Goal: Task Accomplishment & Management: Manage account settings

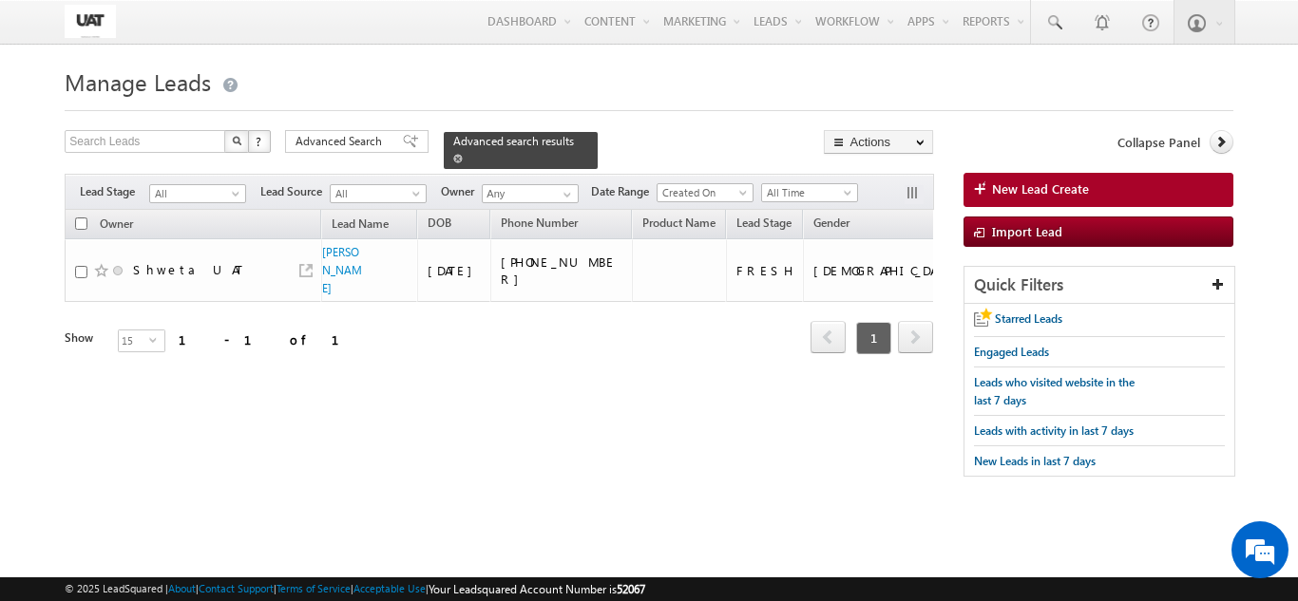
click at [552, 141] on div "Advanced search results" at bounding box center [521, 150] width 154 height 37
click at [463, 154] on span at bounding box center [457, 158] width 9 height 9
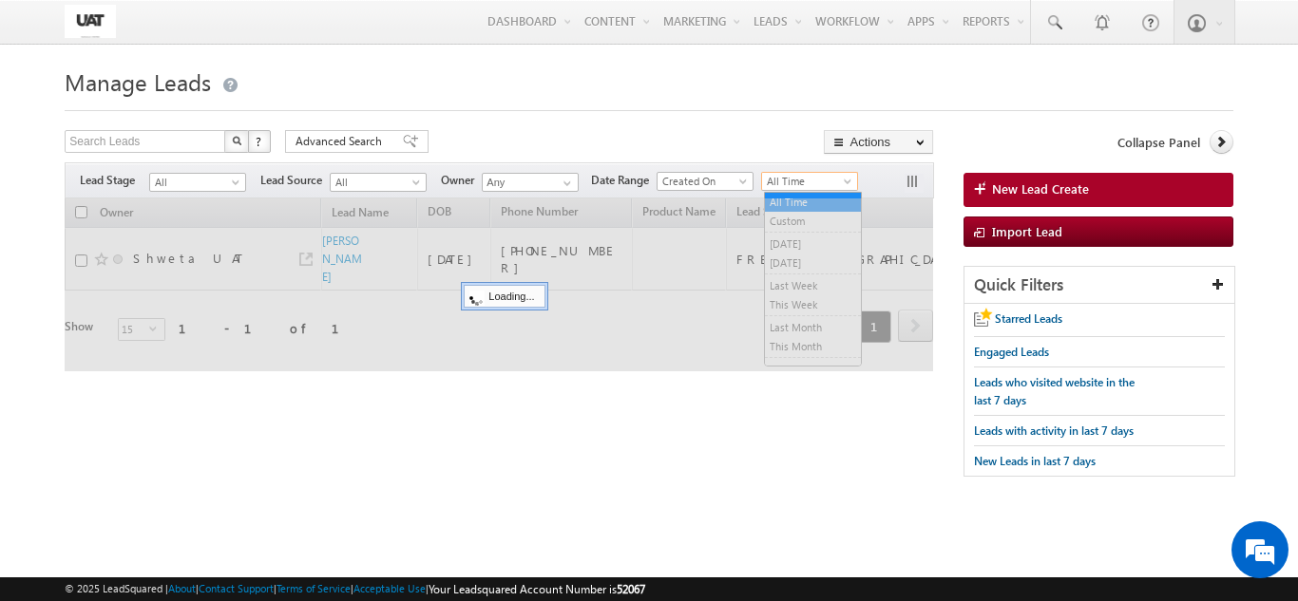
click at [811, 184] on span "All Time" at bounding box center [807, 181] width 90 height 17
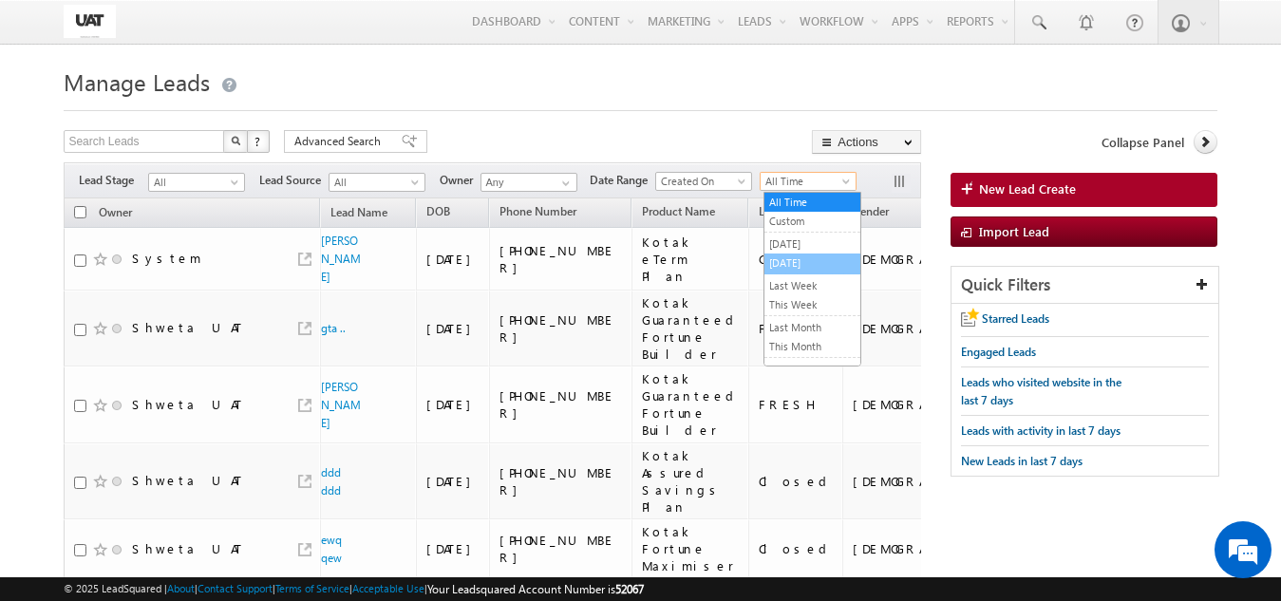
click at [787, 273] on li "[DATE]" at bounding box center [813, 264] width 96 height 21
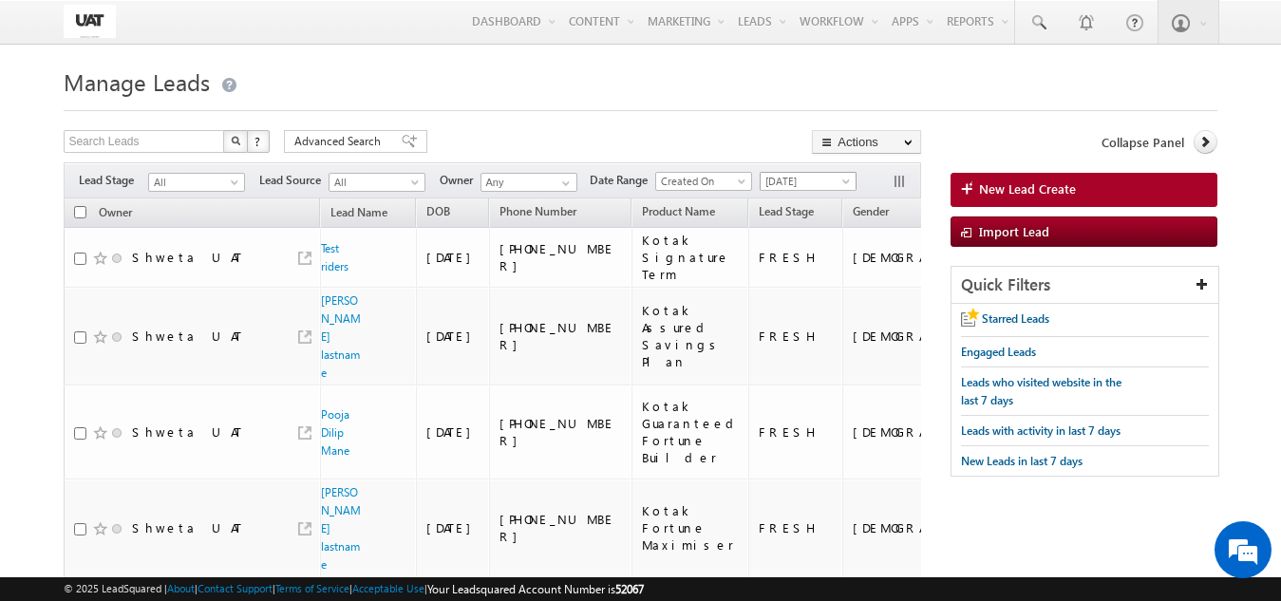
click at [814, 190] on span "[DATE]" at bounding box center [806, 181] width 90 height 17
click at [782, 205] on link "All Time" at bounding box center [813, 202] width 96 height 17
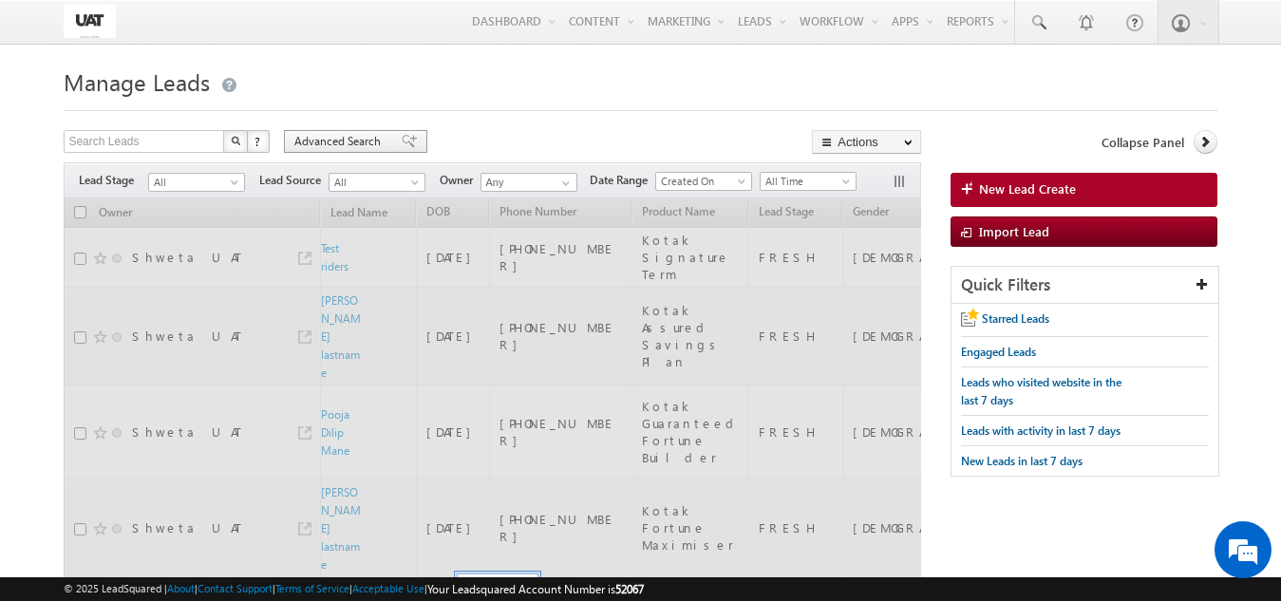
click at [331, 134] on span "Advanced Search" at bounding box center [340, 141] width 92 height 17
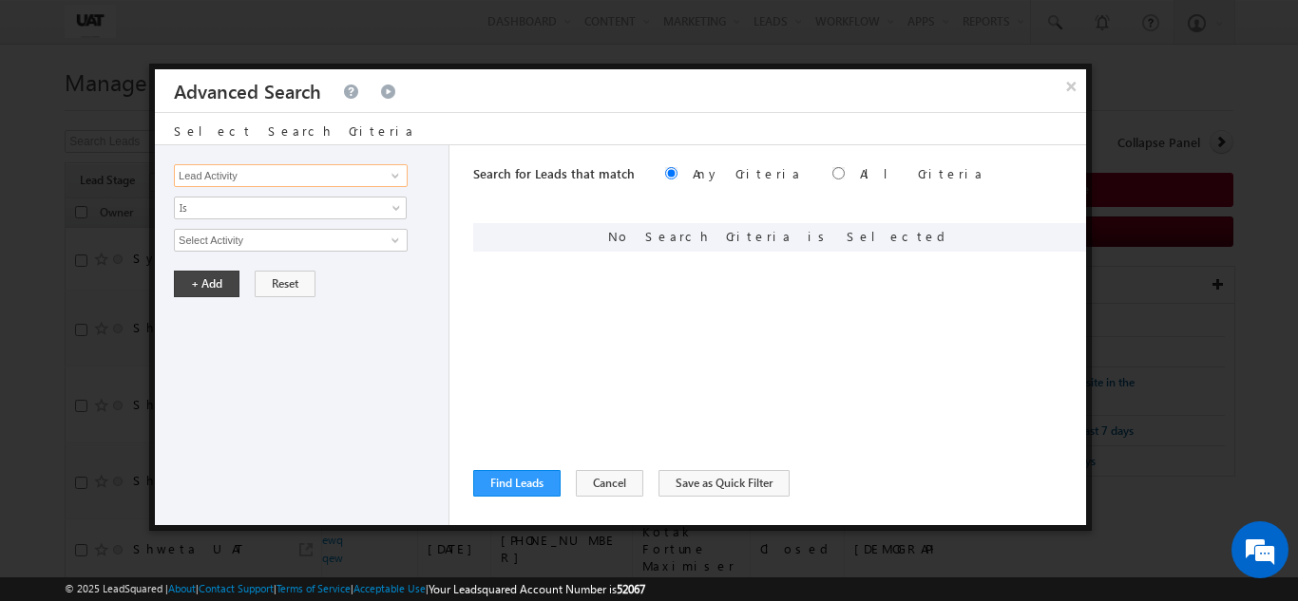
click at [309, 178] on input "Lead Activity" at bounding box center [291, 175] width 234 height 23
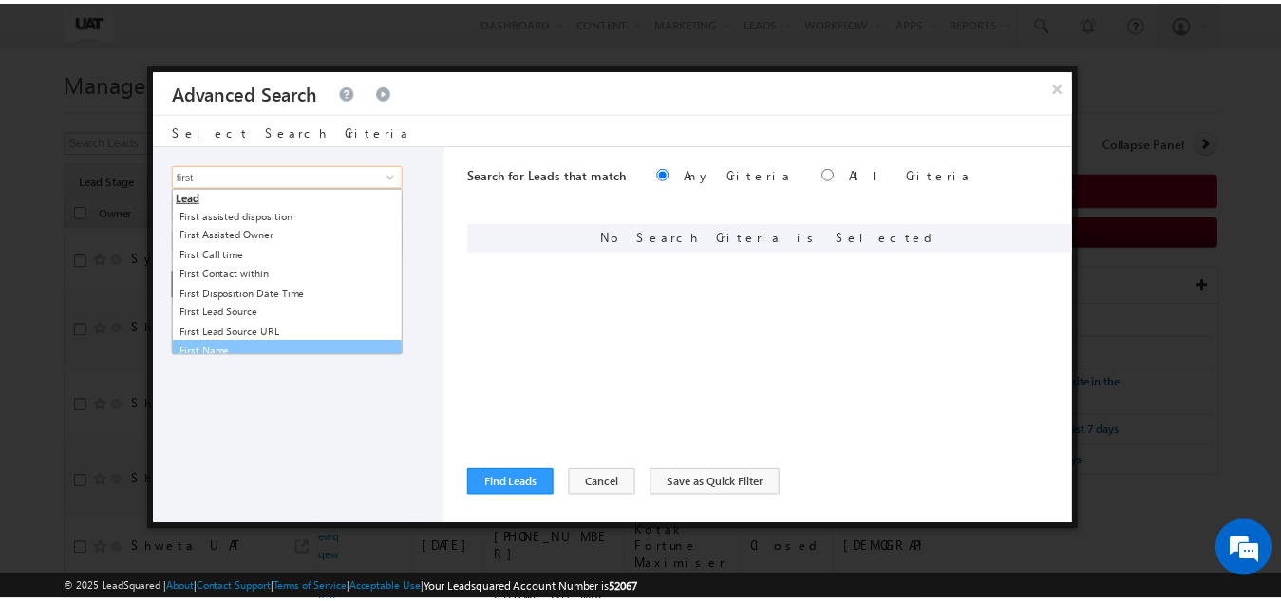
scroll to position [9, 0]
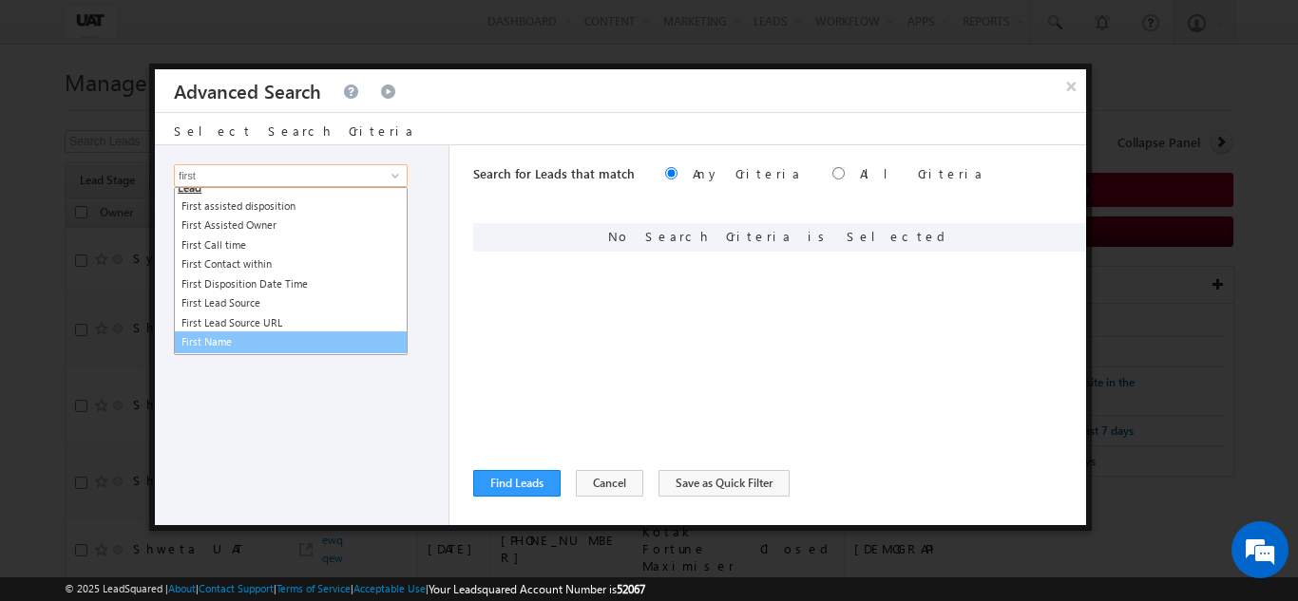
click at [246, 345] on link "First Name" at bounding box center [291, 343] width 234 height 22
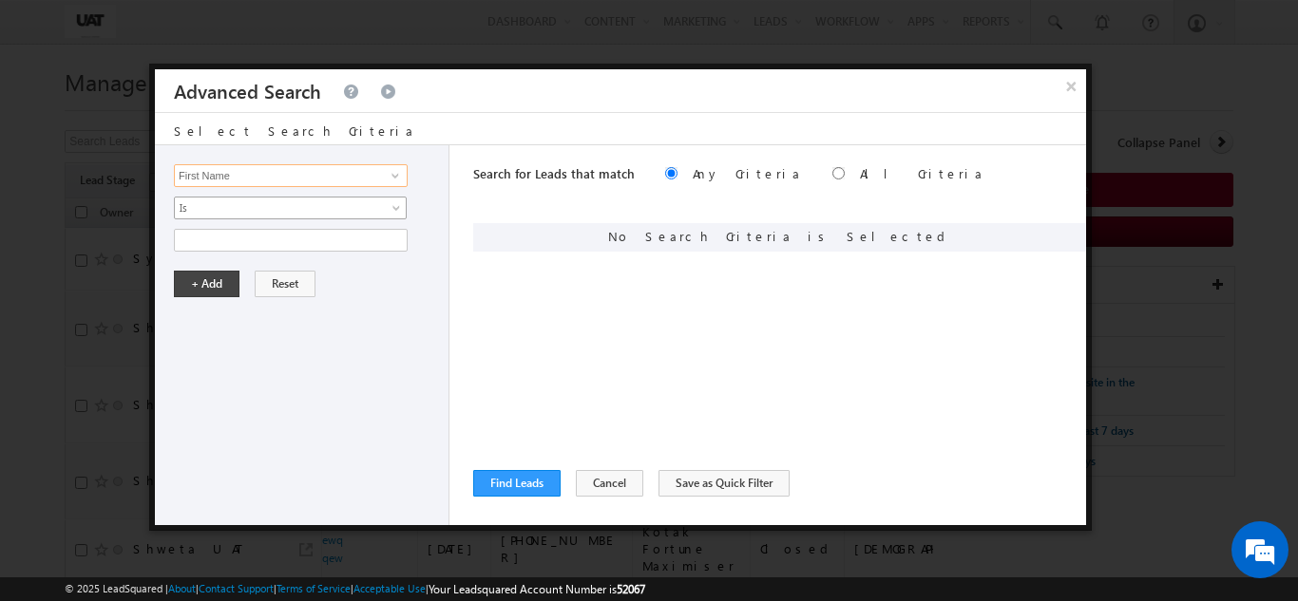
type input "First Name"
click at [260, 192] on div "Lead Activity Task Sales Group Prospect Id 29 Jul Open Leads 30 days not conver…" at bounding box center [302, 335] width 294 height 380
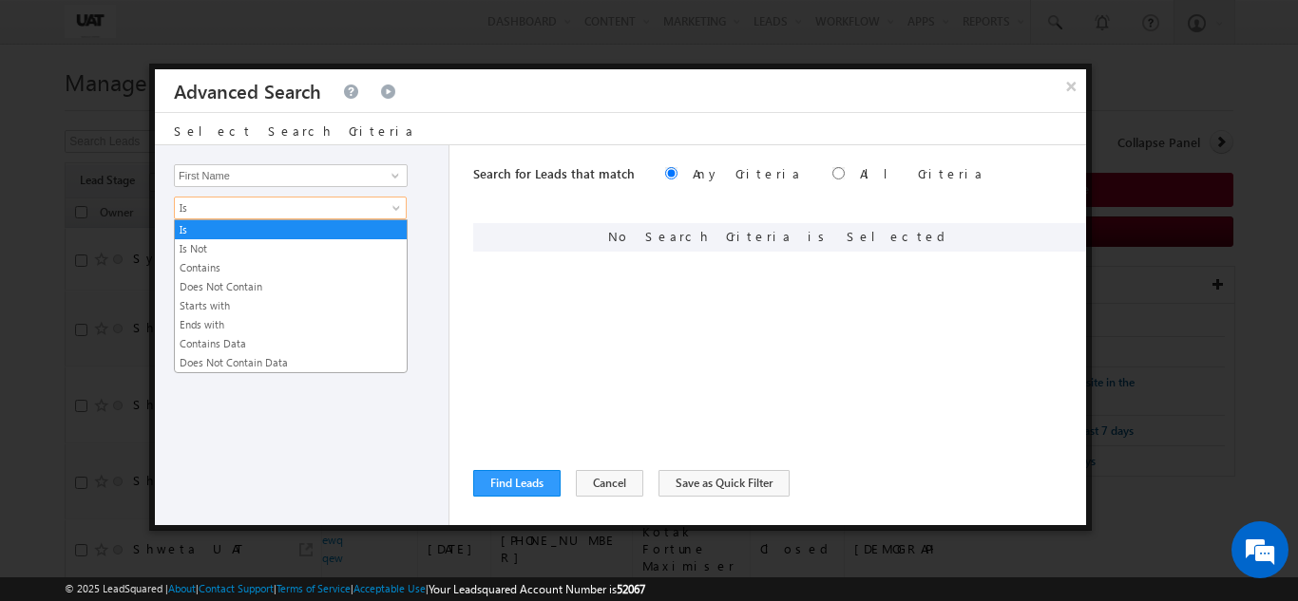
click at [256, 209] on span "Is" at bounding box center [278, 207] width 206 height 17
click at [239, 351] on link "Contains Data" at bounding box center [291, 343] width 232 height 17
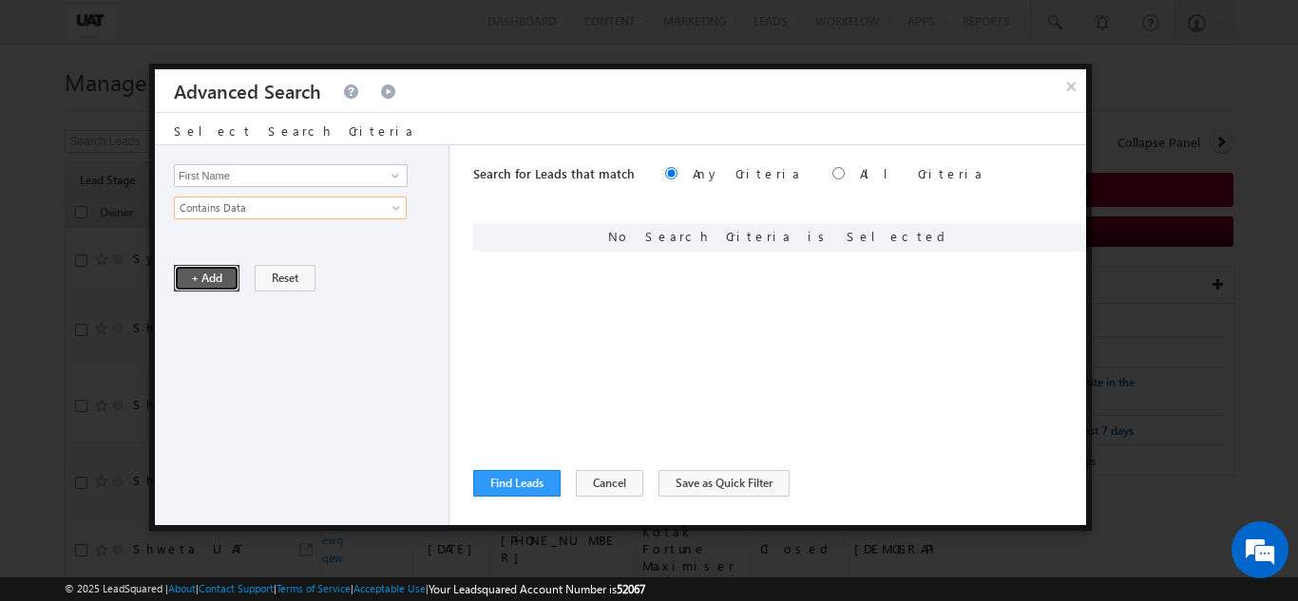
click at [195, 279] on button "+ Add" at bounding box center [207, 278] width 66 height 27
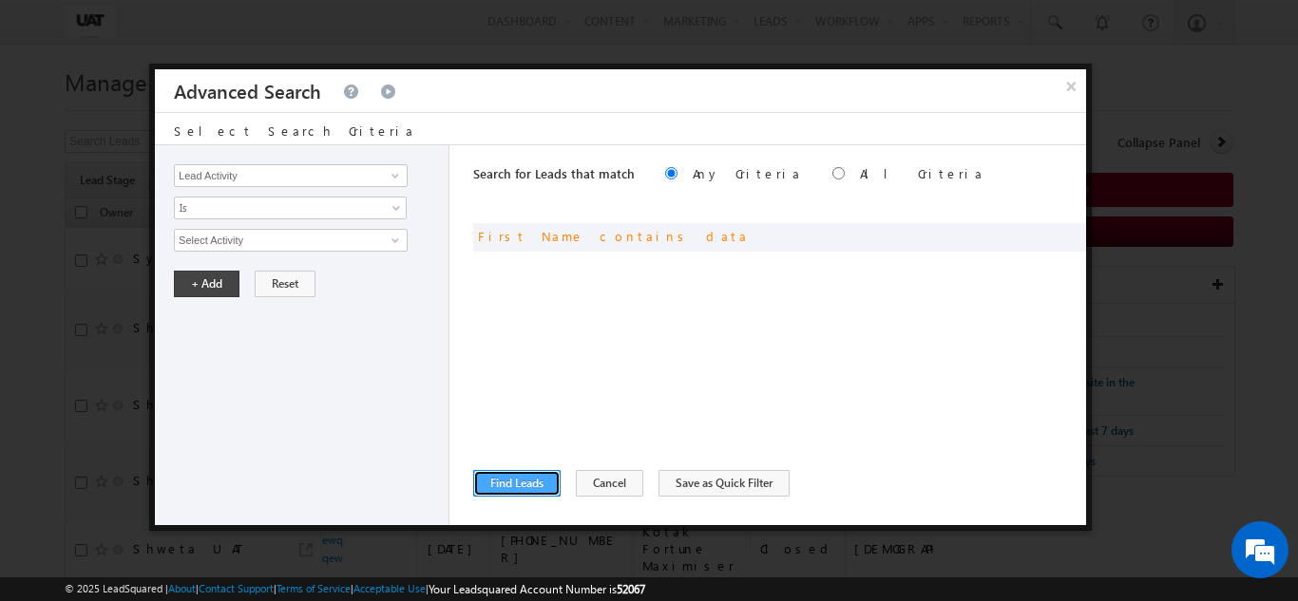
click at [510, 487] on button "Find Leads" at bounding box center [516, 483] width 87 height 27
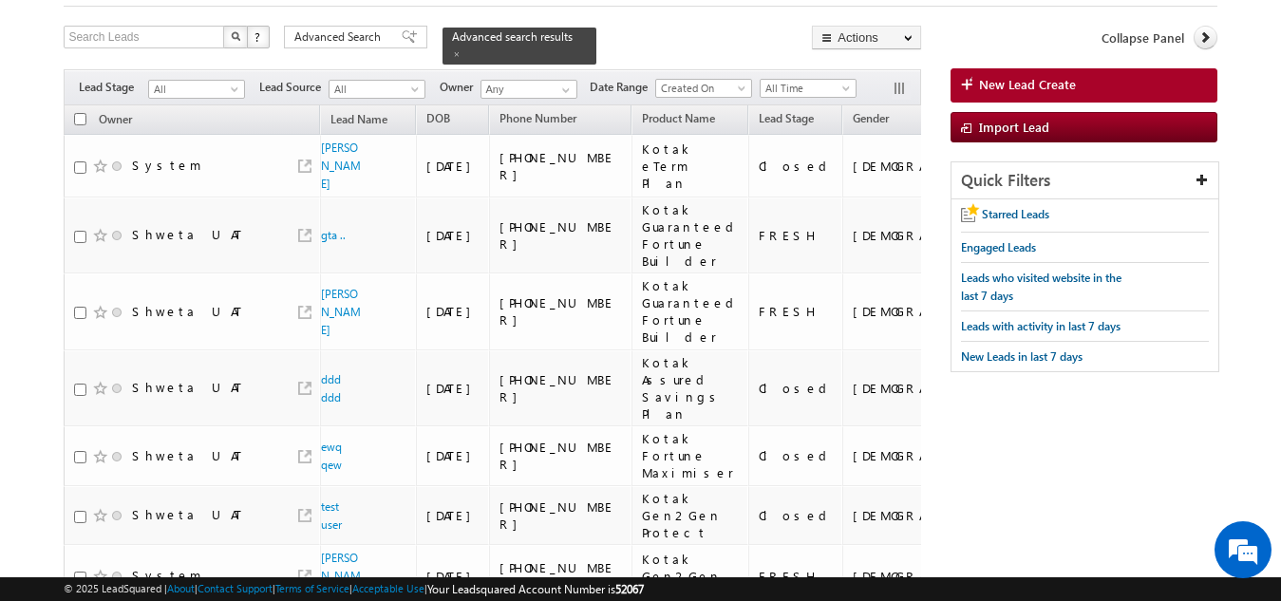
scroll to position [0, 0]
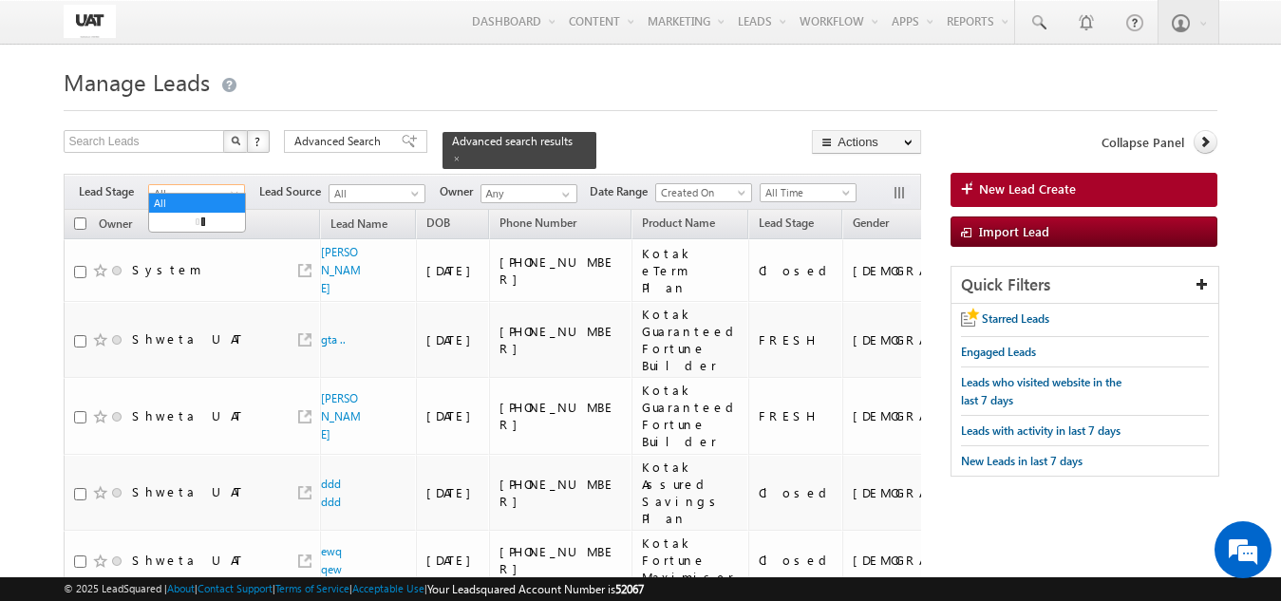
click at [207, 187] on span "All" at bounding box center [194, 193] width 90 height 17
click at [192, 221] on link "FRESH" at bounding box center [197, 222] width 96 height 17
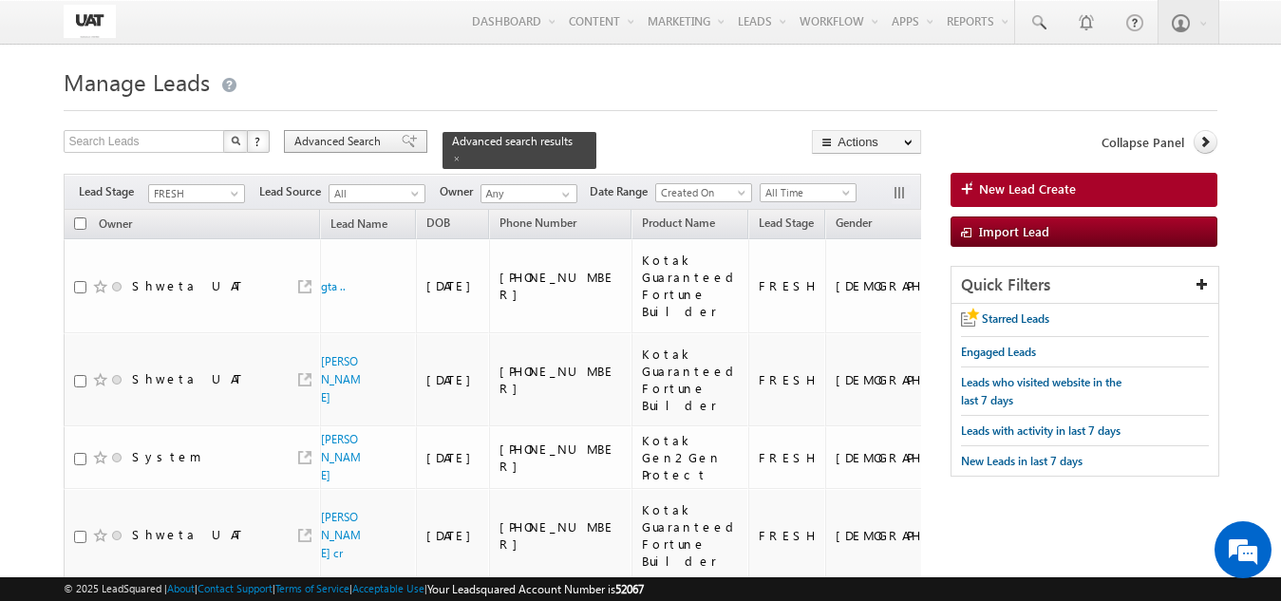
click at [360, 144] on span "Advanced Search" at bounding box center [340, 141] width 92 height 17
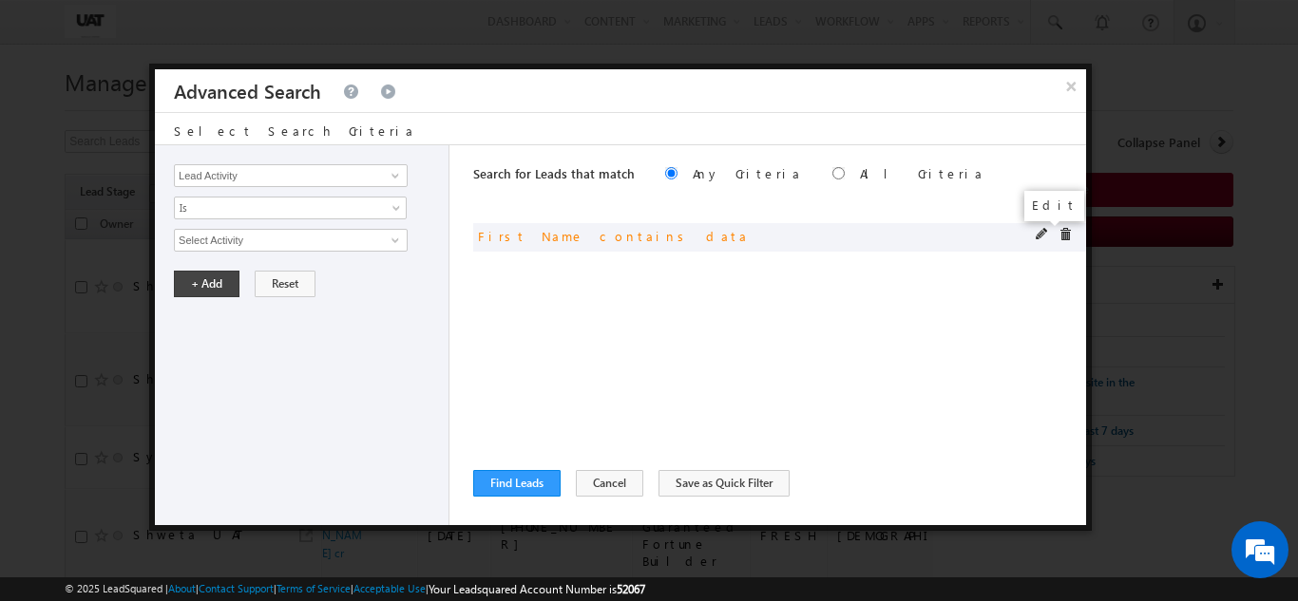
click at [1038, 234] on span at bounding box center [1041, 234] width 13 height 13
click at [294, 208] on span "Contains Data" at bounding box center [278, 207] width 206 height 17
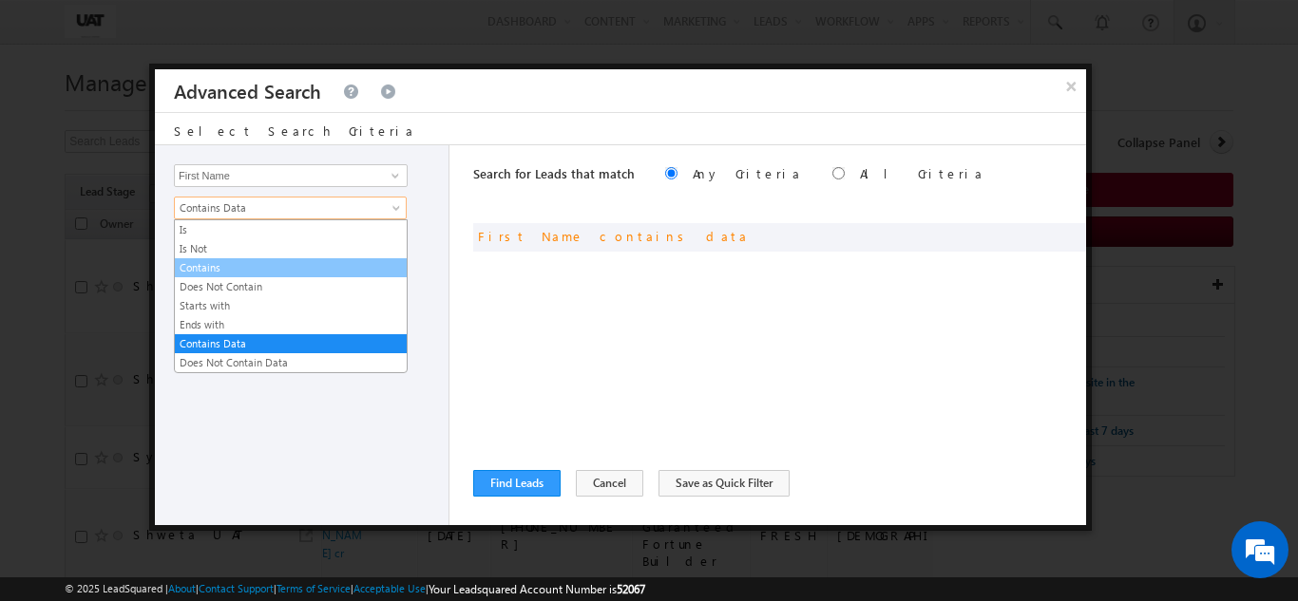
click at [220, 261] on link "Contains" at bounding box center [291, 267] width 232 height 17
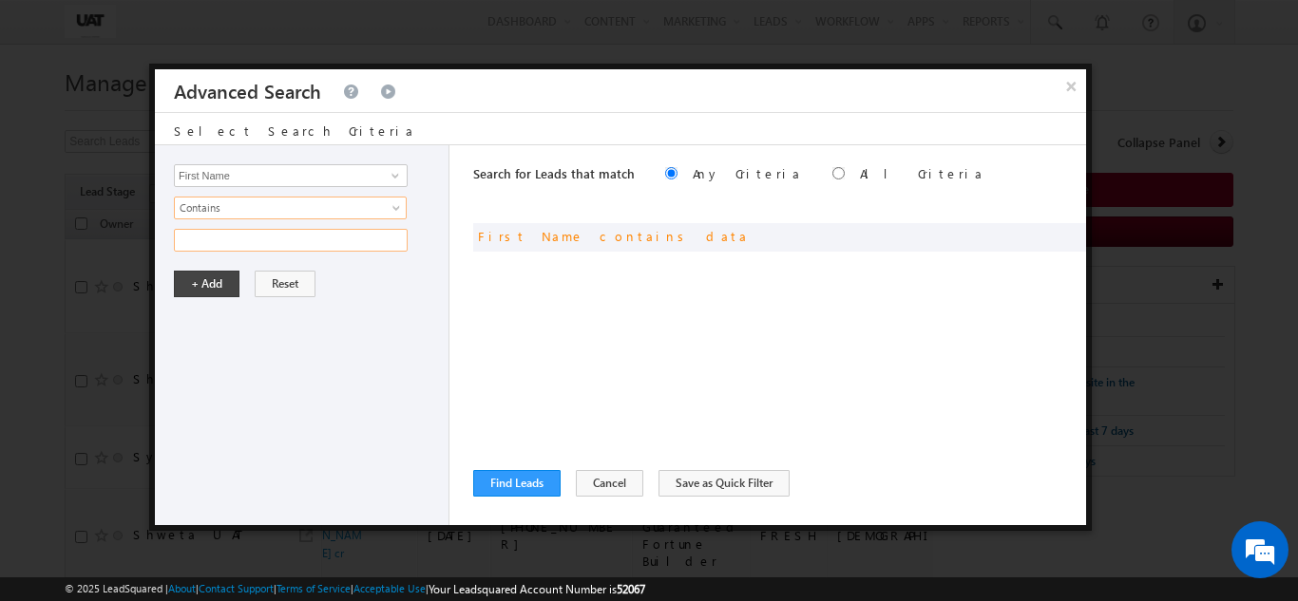
click at [222, 234] on input "text" at bounding box center [291, 240] width 234 height 23
type input "urmi"
click at [194, 281] on button "+ Add" at bounding box center [207, 284] width 66 height 27
click at [506, 476] on button "Find Leads" at bounding box center [516, 483] width 87 height 27
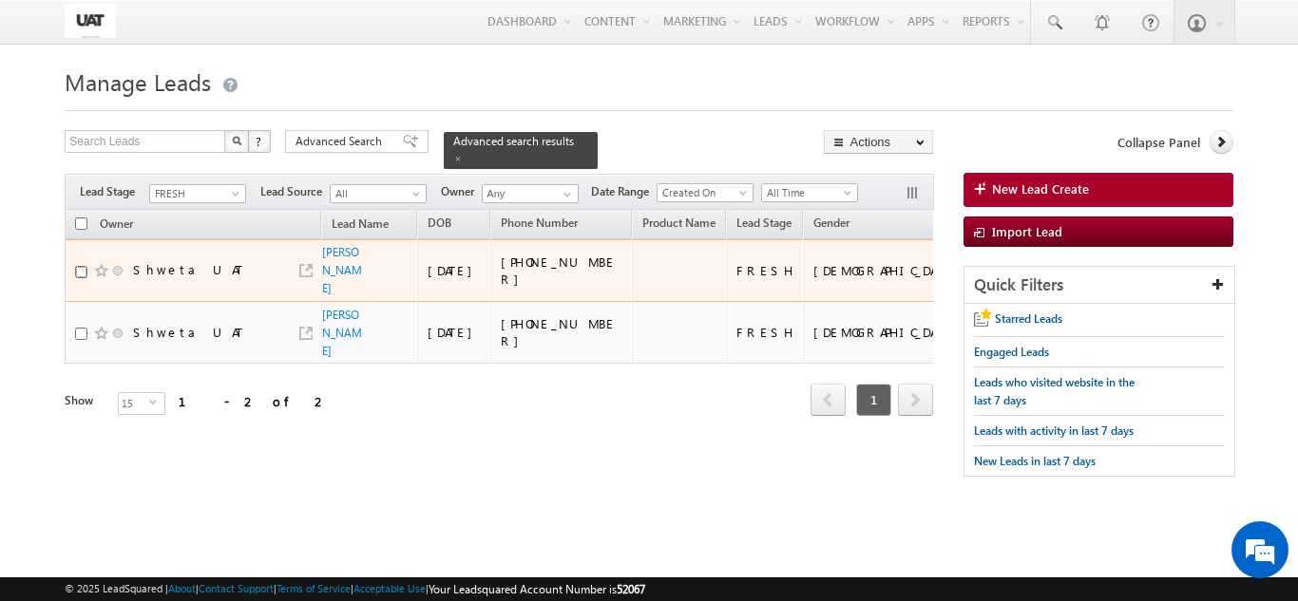
click at [81, 266] on input "checkbox" at bounding box center [81, 272] width 12 height 12
checkbox input "true"
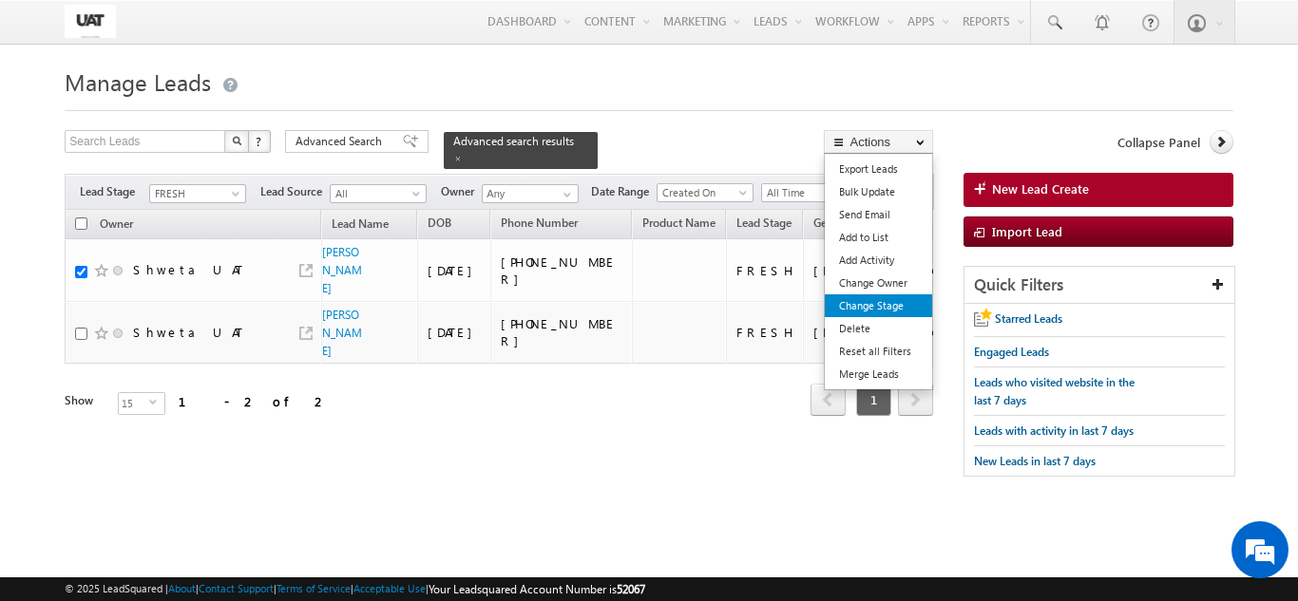
click at [901, 304] on link "Change Stage" at bounding box center [878, 305] width 107 height 23
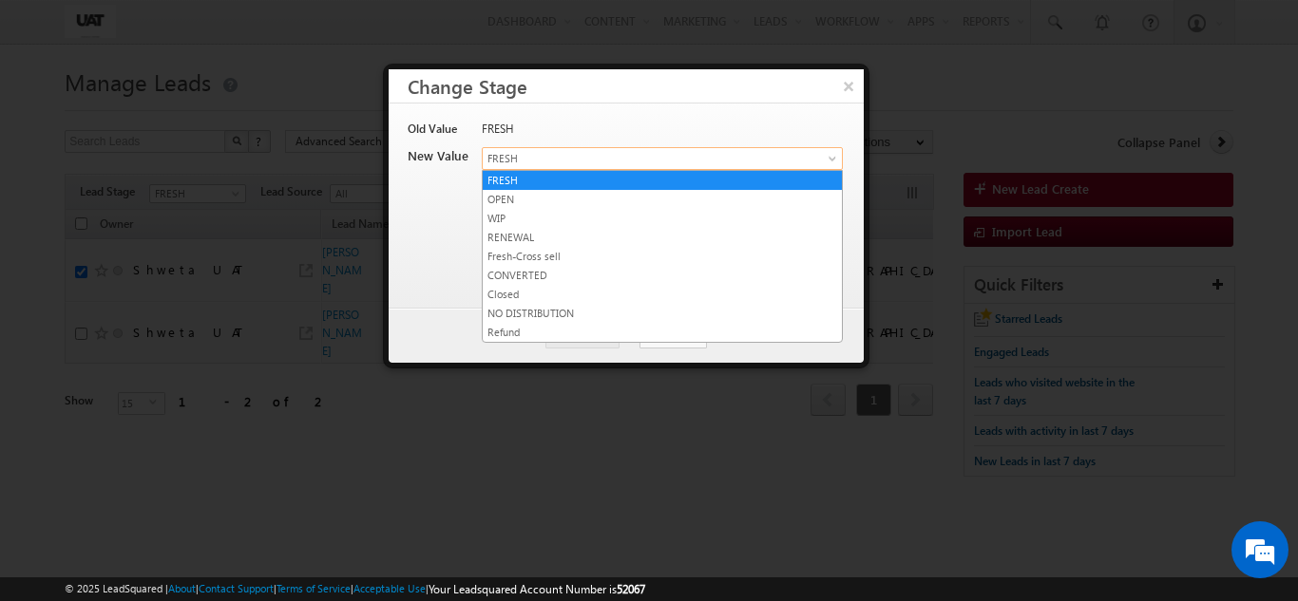
click at [566, 165] on span "FRESH" at bounding box center [640, 158] width 314 height 17
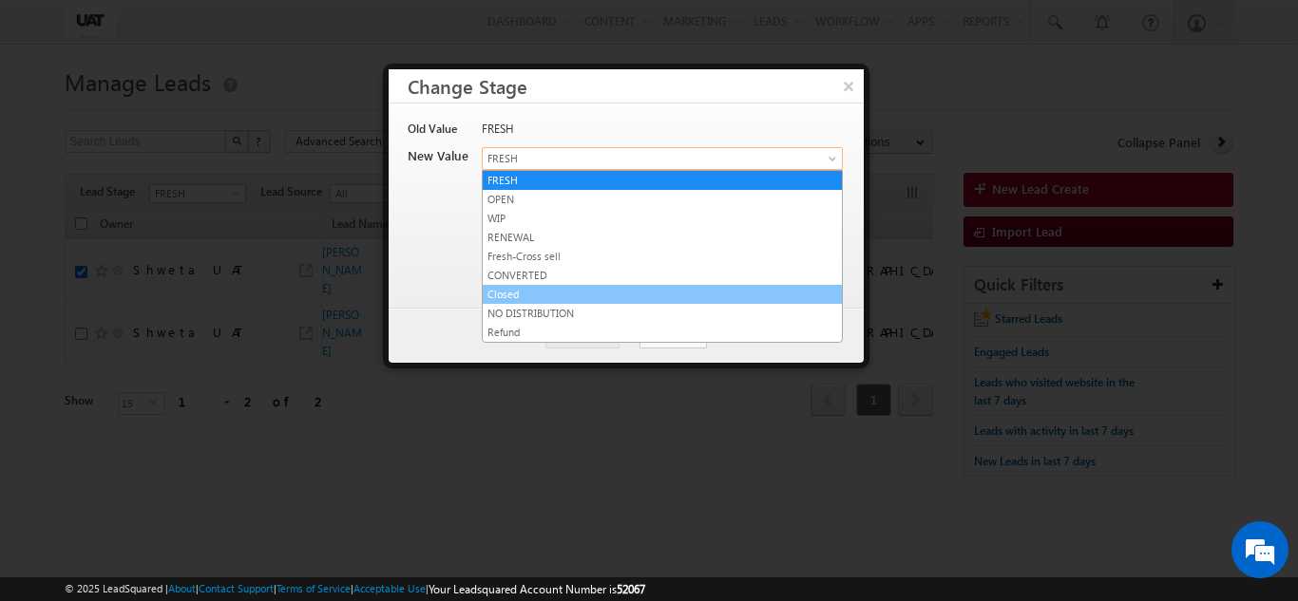
click at [500, 301] on link "Closed" at bounding box center [662, 294] width 359 height 17
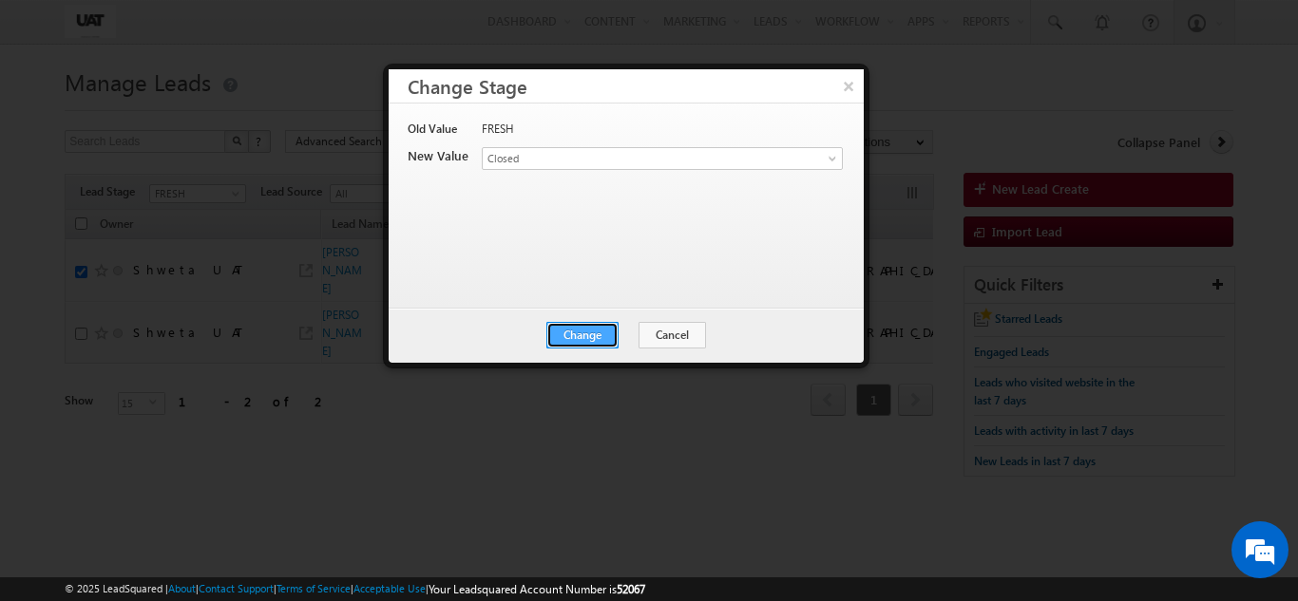
click at [567, 323] on button "Change" at bounding box center [582, 335] width 72 height 27
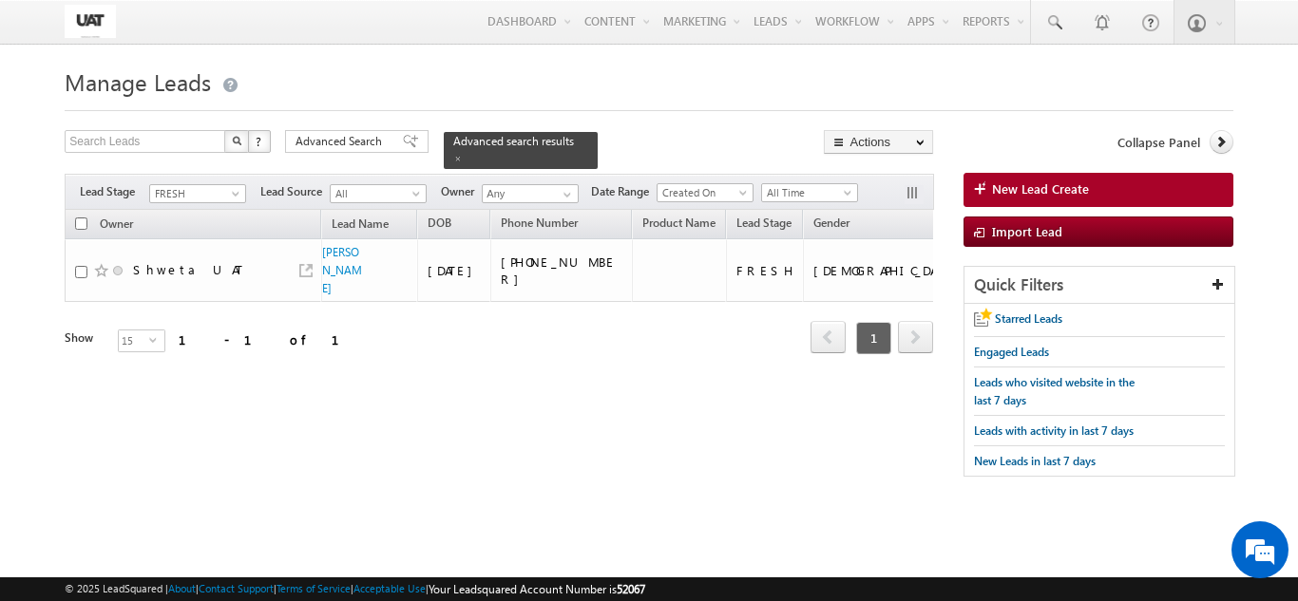
drag, startPoint x: 208, startPoint y: 438, endPoint x: 249, endPoint y: 438, distance: 40.8
click at [249, 438] on div "Search Leads X ? 1 results found Advanced Search Advanced Search Advanced searc…" at bounding box center [648, 313] width 1167 height 366
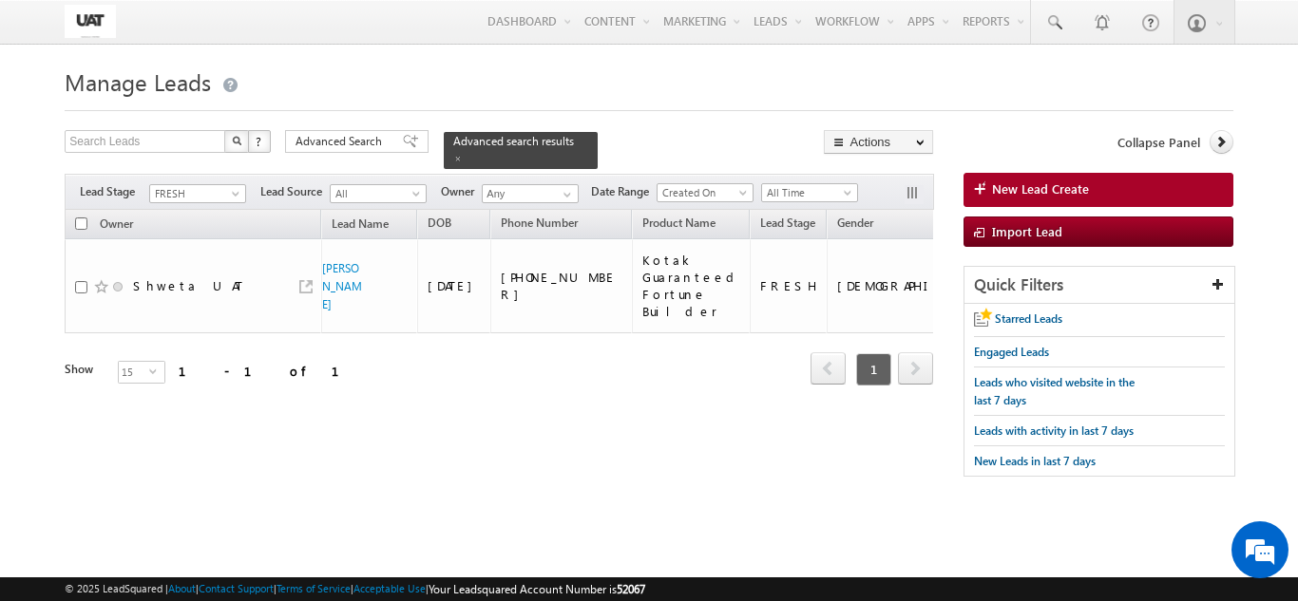
click at [923, 183] on div at bounding box center [918, 193] width 28 height 21
click at [905, 185] on button "button" at bounding box center [913, 194] width 19 height 19
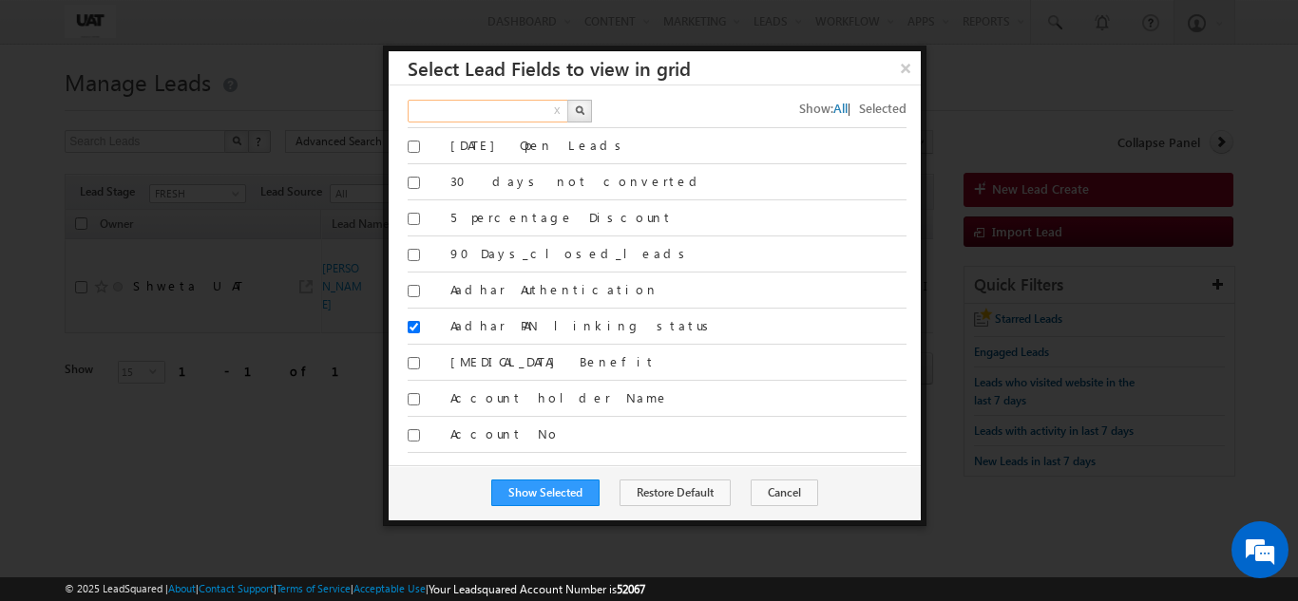
click at [535, 111] on input "text" at bounding box center [489, 111] width 162 height 23
type input "annual"
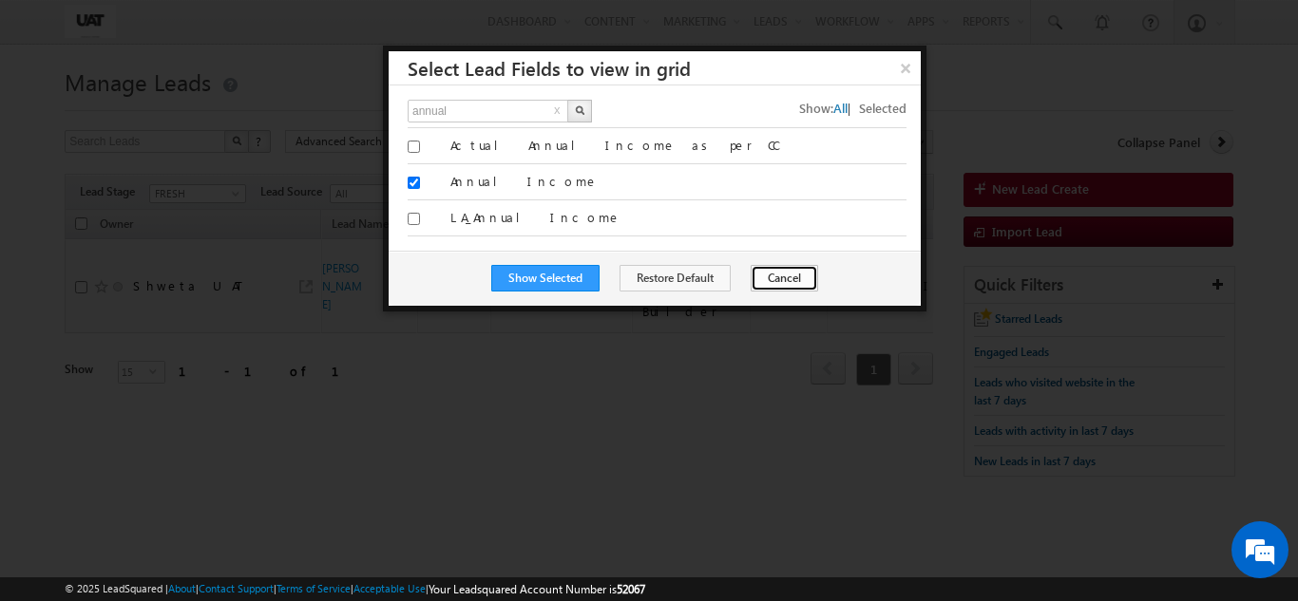
click at [782, 278] on button "Cancel" at bounding box center [783, 278] width 67 height 27
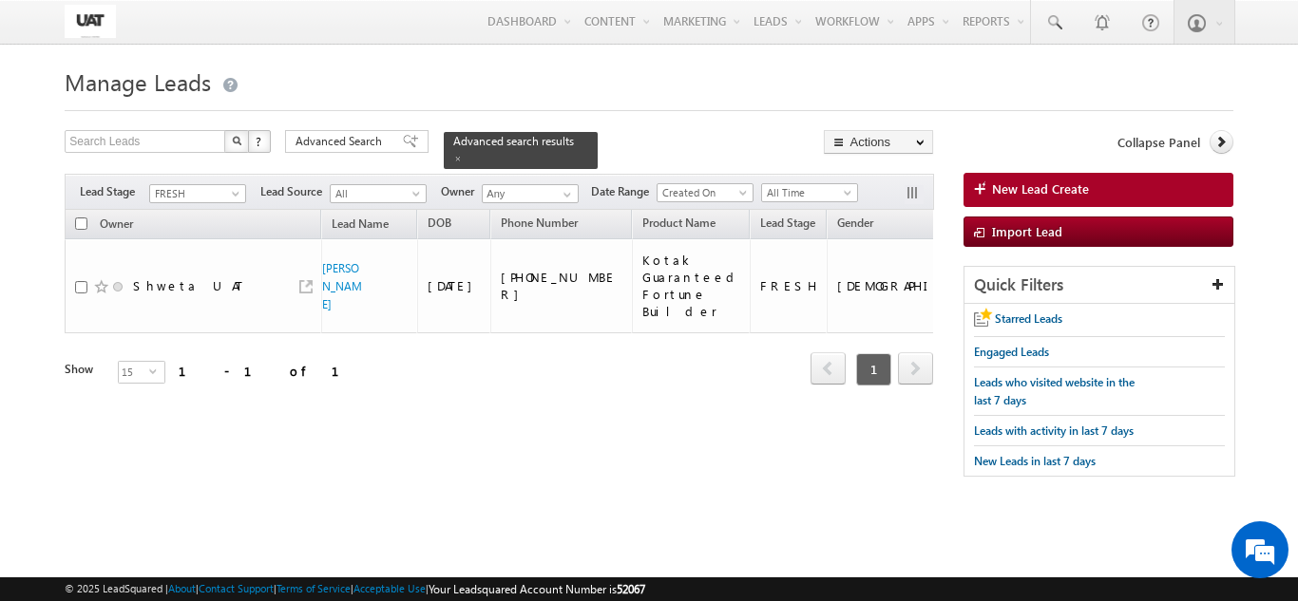
drag, startPoint x: 201, startPoint y: 405, endPoint x: 259, endPoint y: 406, distance: 58.0
click at [259, 406] on div "Tags × Select at-least one lead to tag... × Close Owner Lead Name DOB" at bounding box center [499, 324] width 868 height 228
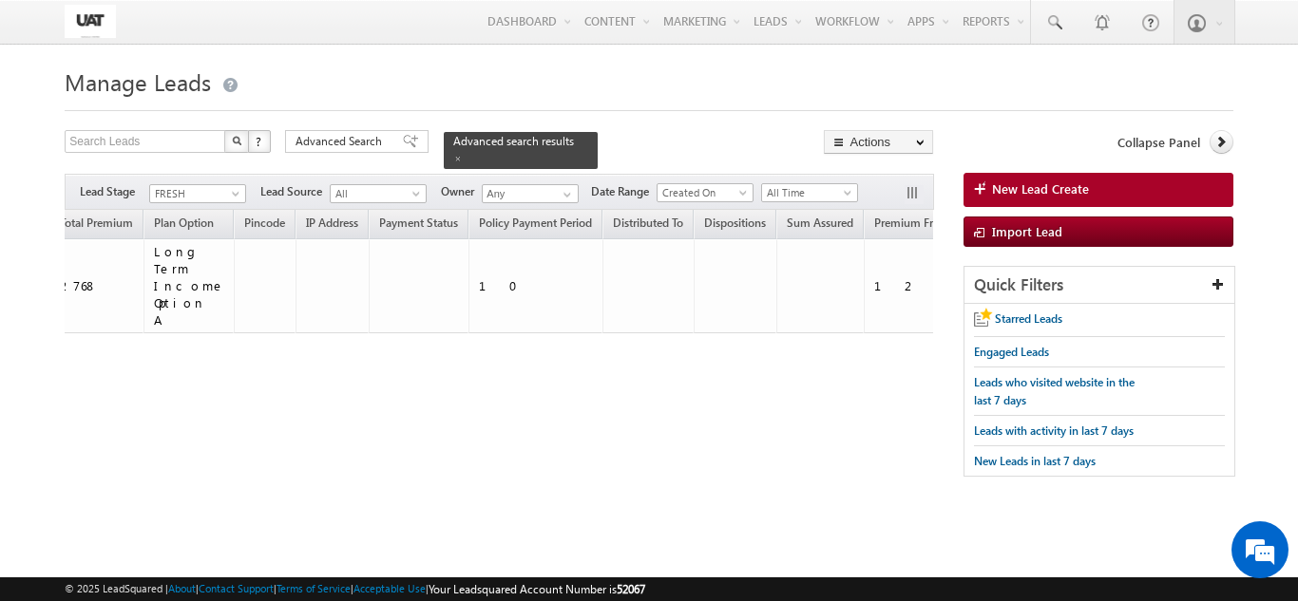
scroll to position [0, 2976]
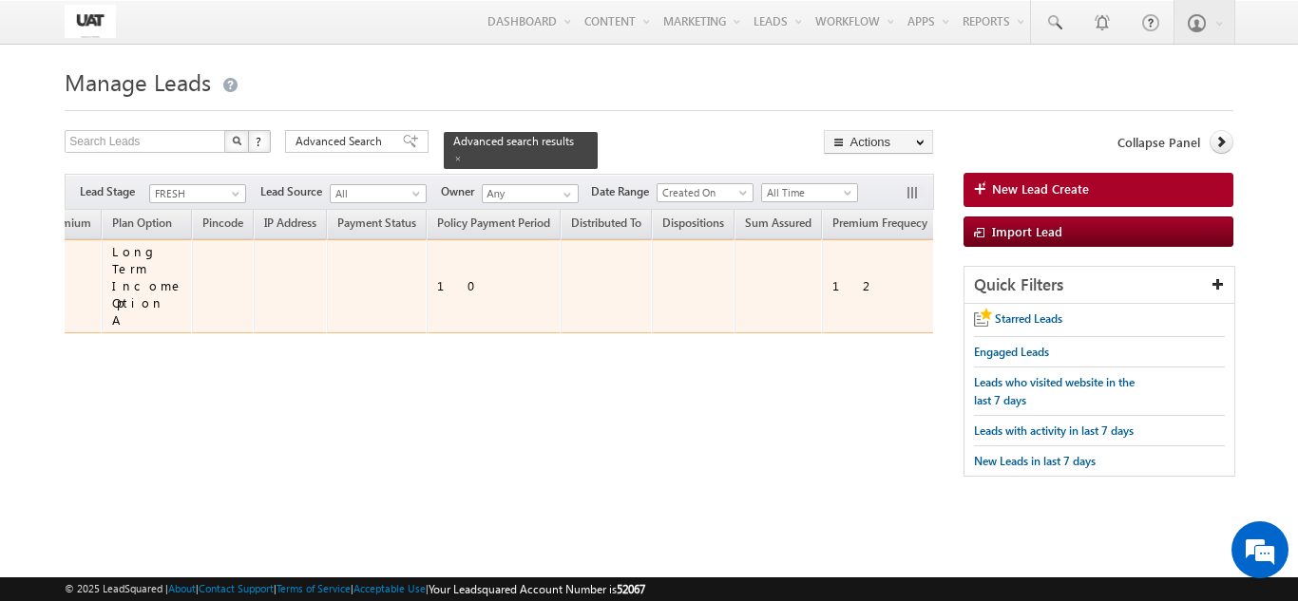
click at [1008, 276] on td "1200000" at bounding box center [1089, 286] width 162 height 94
click at [1018, 277] on div "1200000" at bounding box center [1089, 285] width 143 height 17
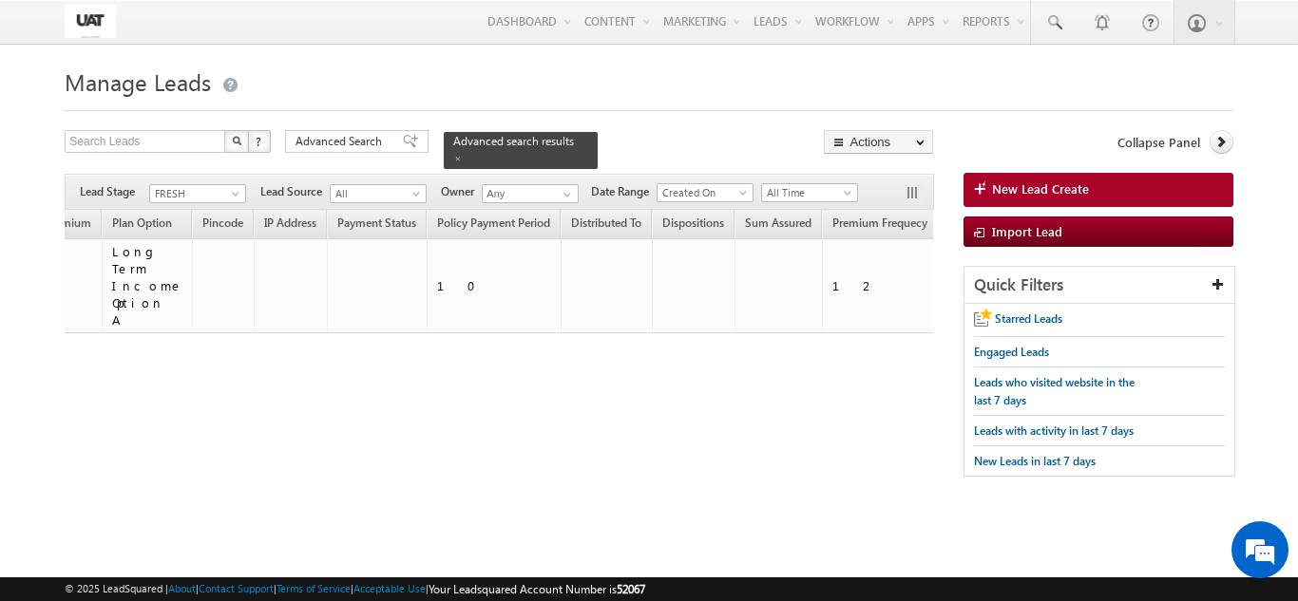
scroll to position [0, 0]
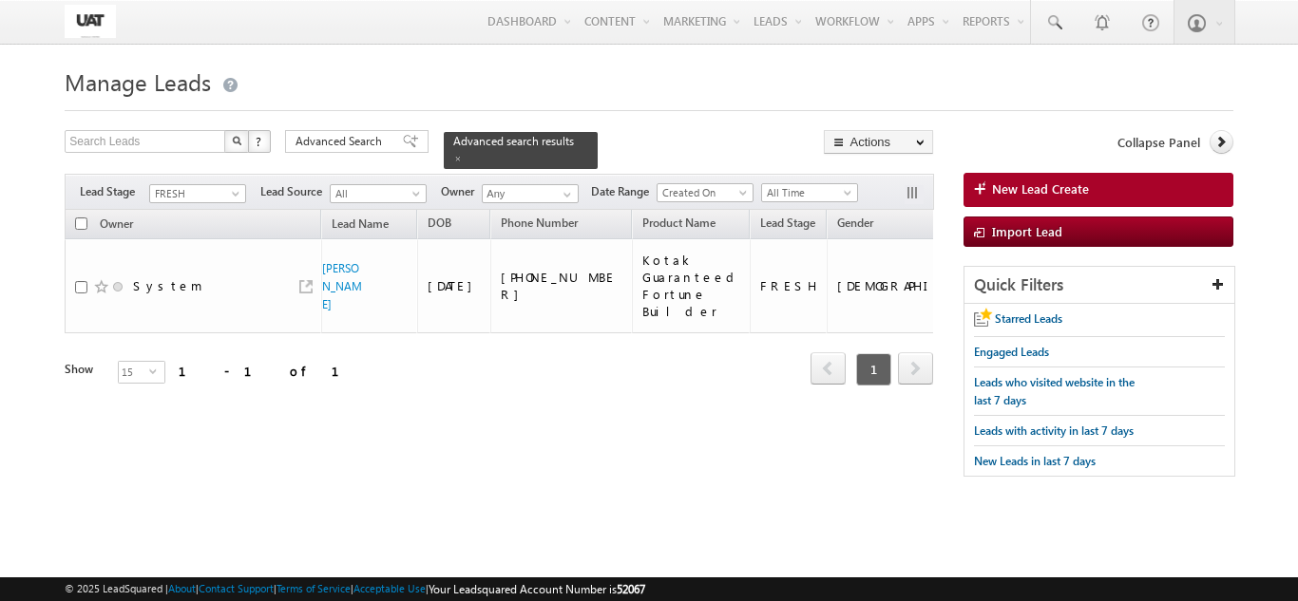
click at [187, 408] on div "Tags × Select at-least one lead to tag... × Close Owner Lead Name DOB" at bounding box center [499, 324] width 868 height 228
drag, startPoint x: 193, startPoint y: 406, endPoint x: 673, endPoint y: 389, distance: 481.0
click at [673, 389] on div "Tags × Select at-least one lead to tag... × Close Owner Lead Name DOB" at bounding box center [499, 324] width 868 height 228
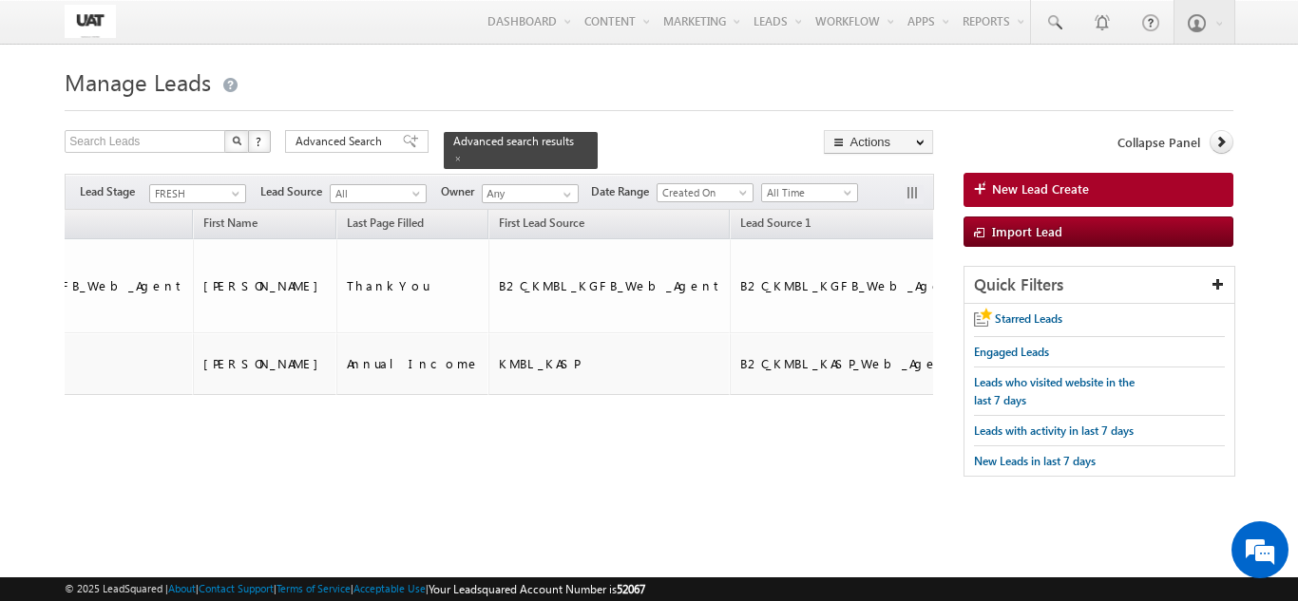
scroll to position [0, 1381]
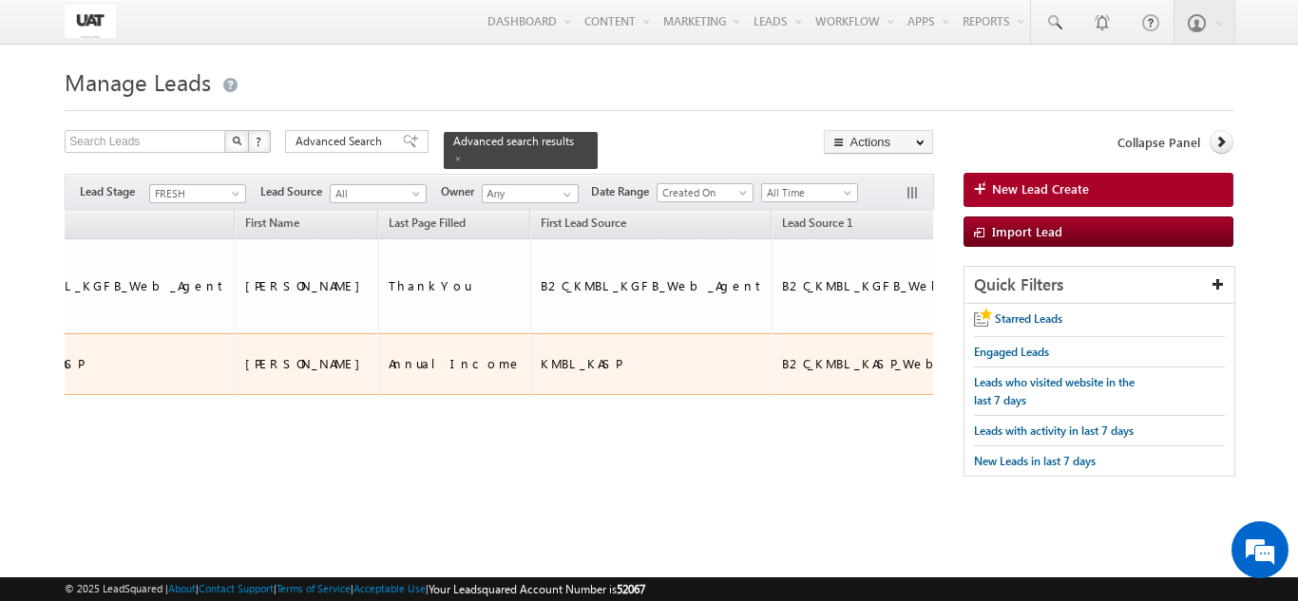
click at [1024, 347] on div "[EMAIL_ADDRESS][DOMAIN_NAME]" at bounding box center [1098, 364] width 148 height 34
click at [782, 355] on div "B2C_KMBL_KASP_Web_Agent" at bounding box center [893, 363] width 223 height 17
drag, startPoint x: 419, startPoint y: 324, endPoint x: 413, endPoint y: 337, distance: 14.5
click at [771, 345] on td "B2C_KMBL_KASP_Web_Agent" at bounding box center [892, 364] width 242 height 63
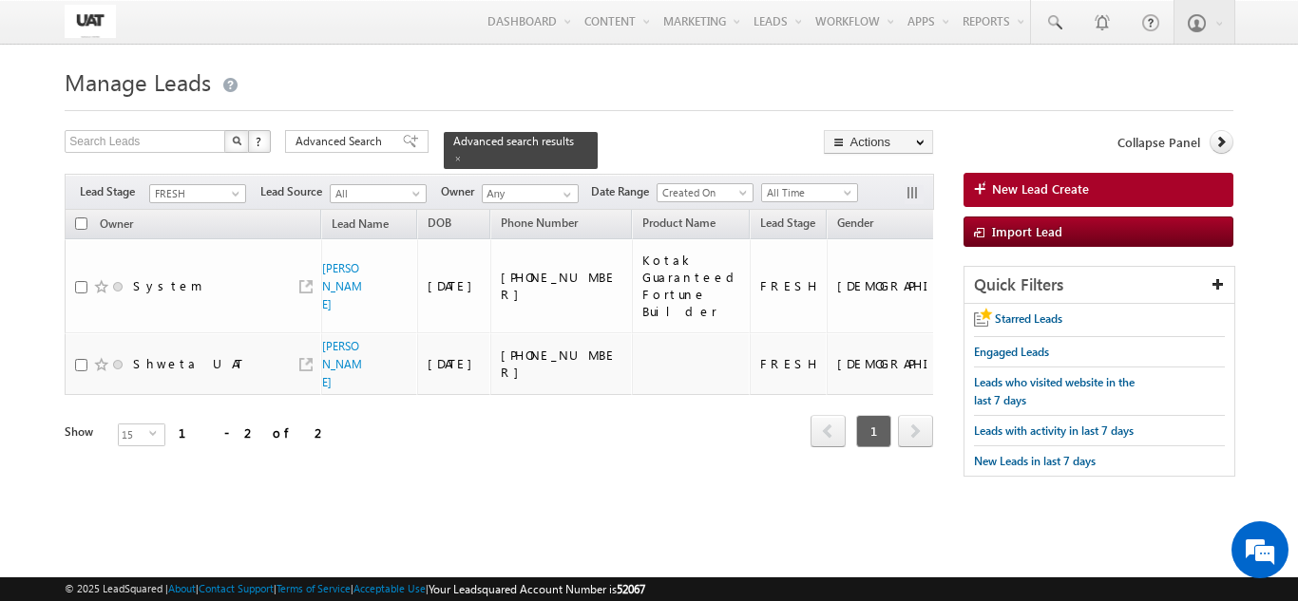
scroll to position [0, 0]
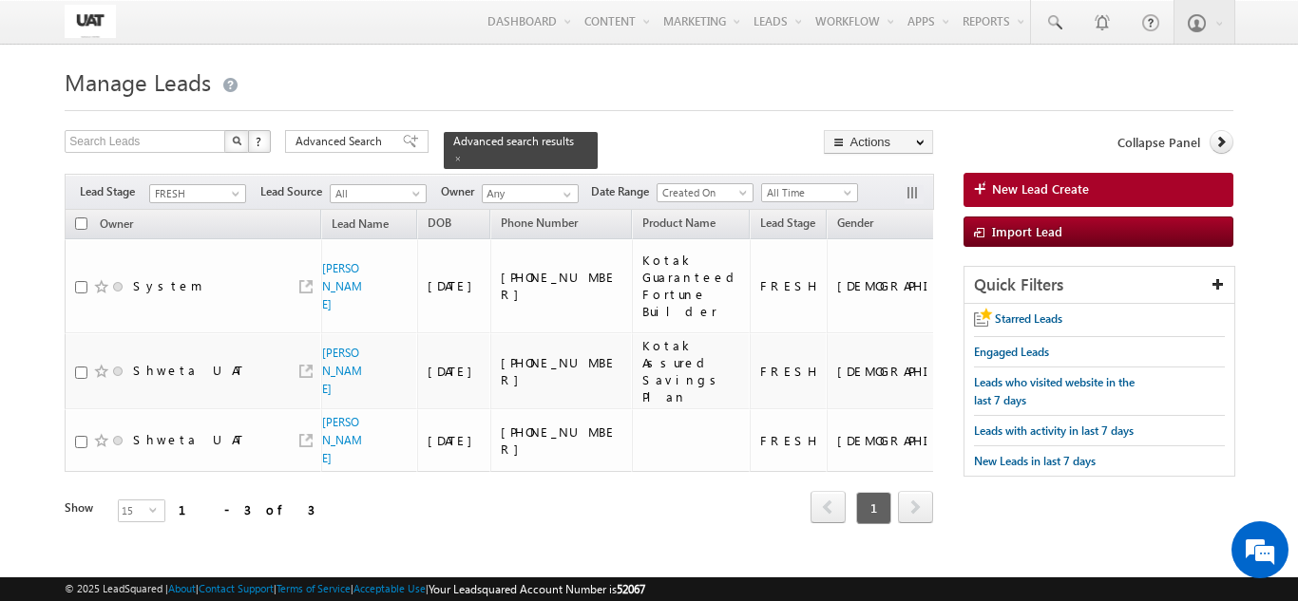
scroll to position [0, 470]
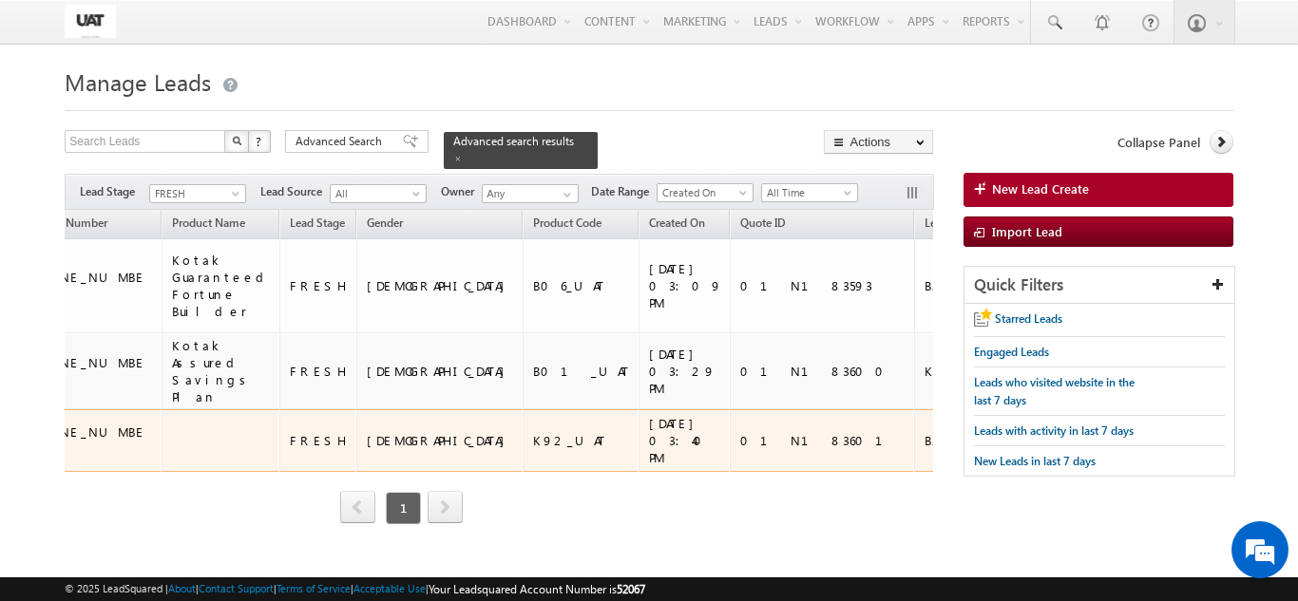
click at [533, 432] on div "K92_UAT" at bounding box center [581, 440] width 97 height 17
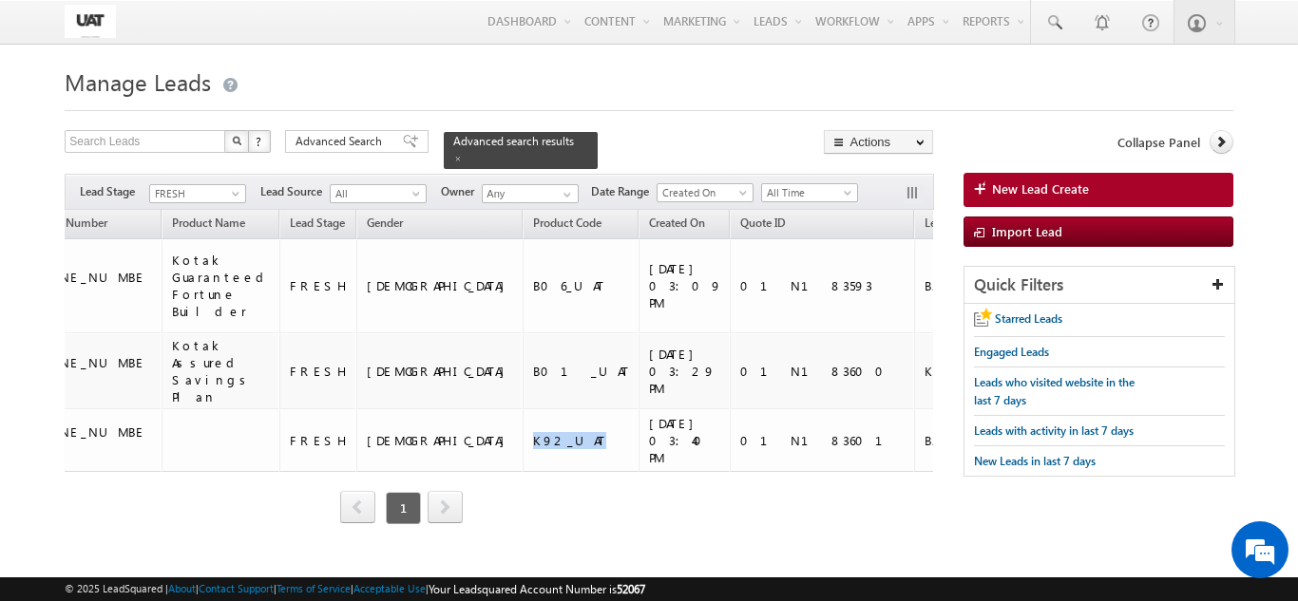
scroll to position [0, 0]
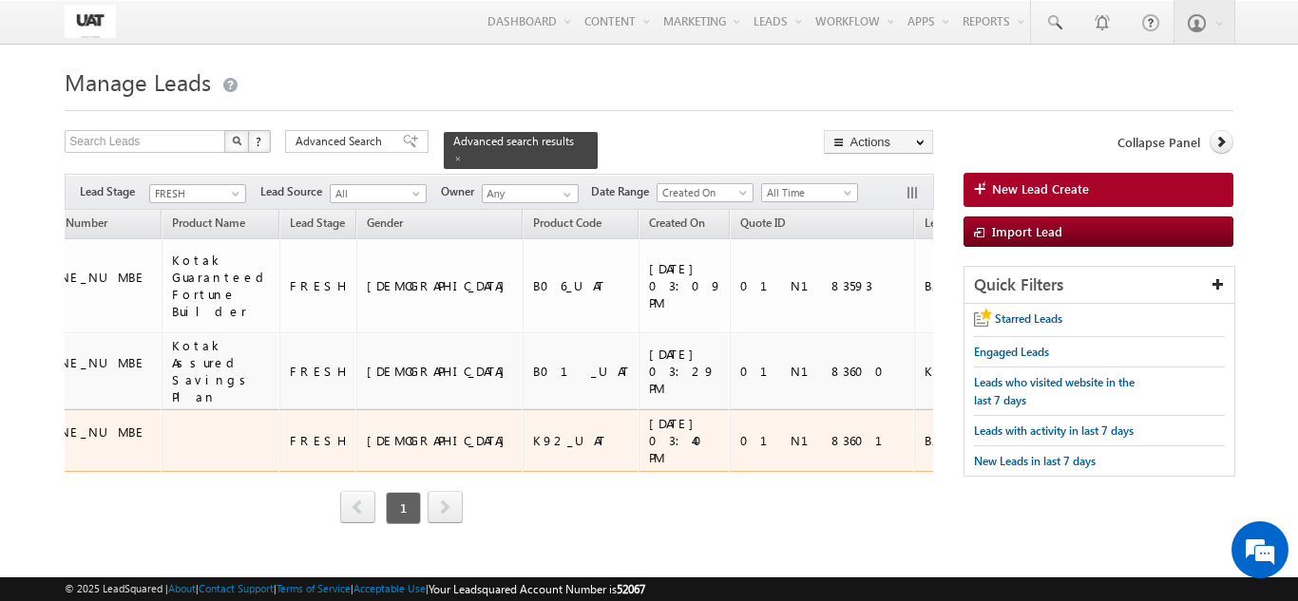
click at [246, 409] on td at bounding box center [220, 440] width 118 height 63
click at [178, 420] on td at bounding box center [220, 440] width 118 height 63
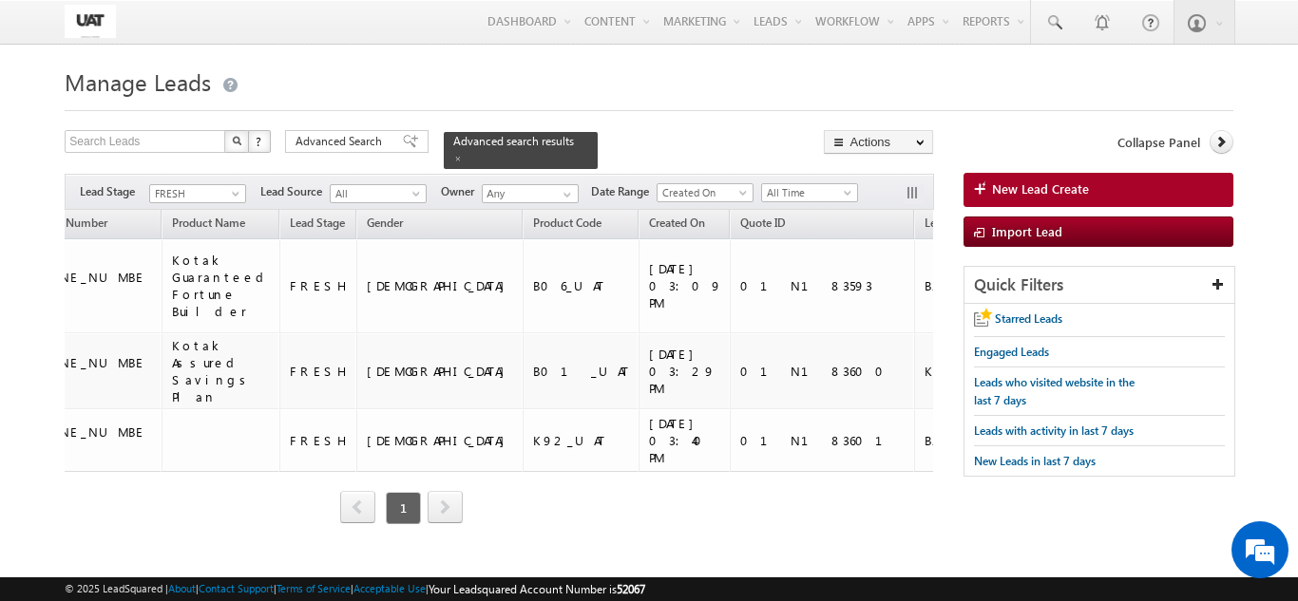
scroll to position [0, 957]
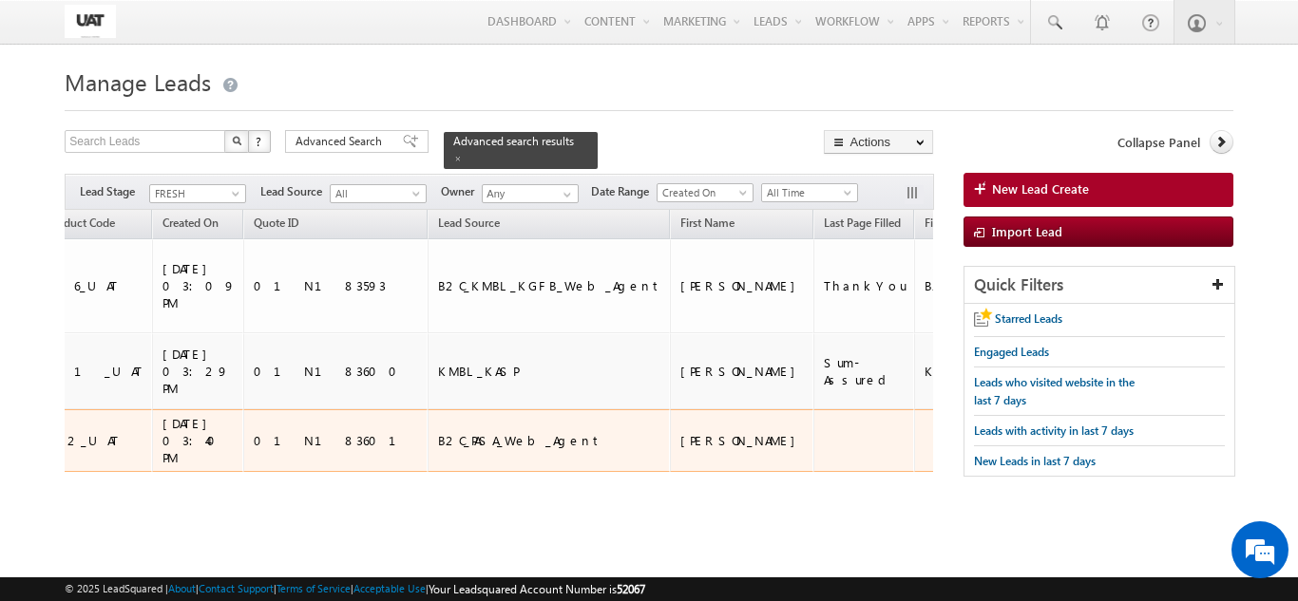
click at [813, 409] on td at bounding box center [863, 440] width 101 height 63
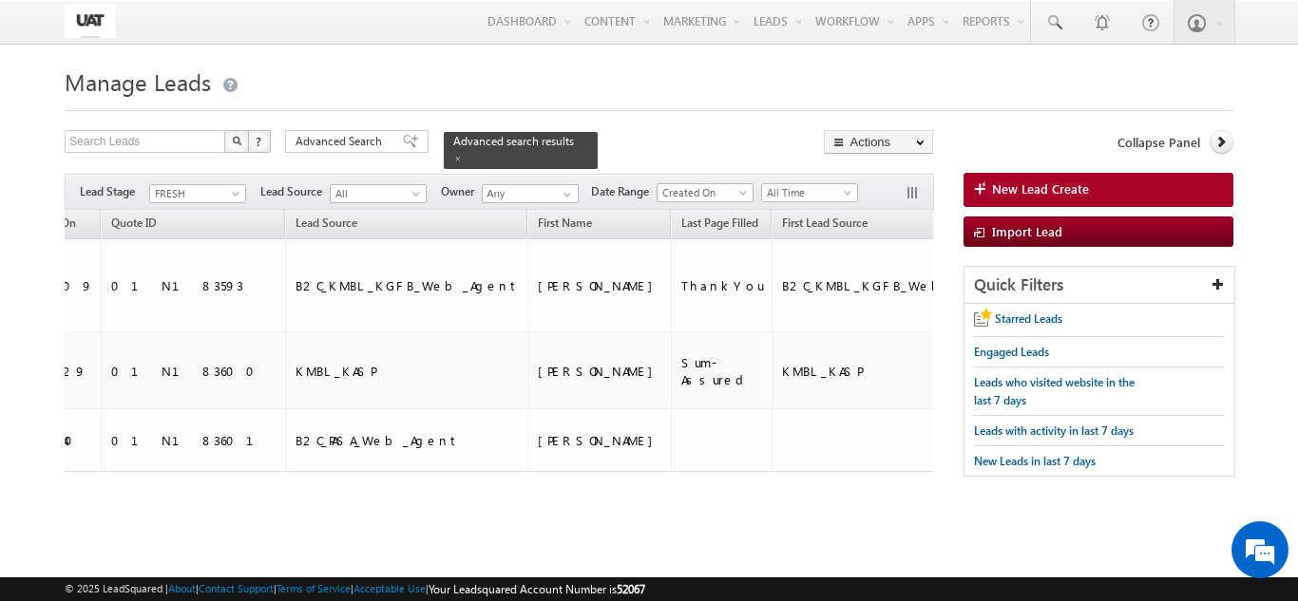
scroll to position [0, 1135]
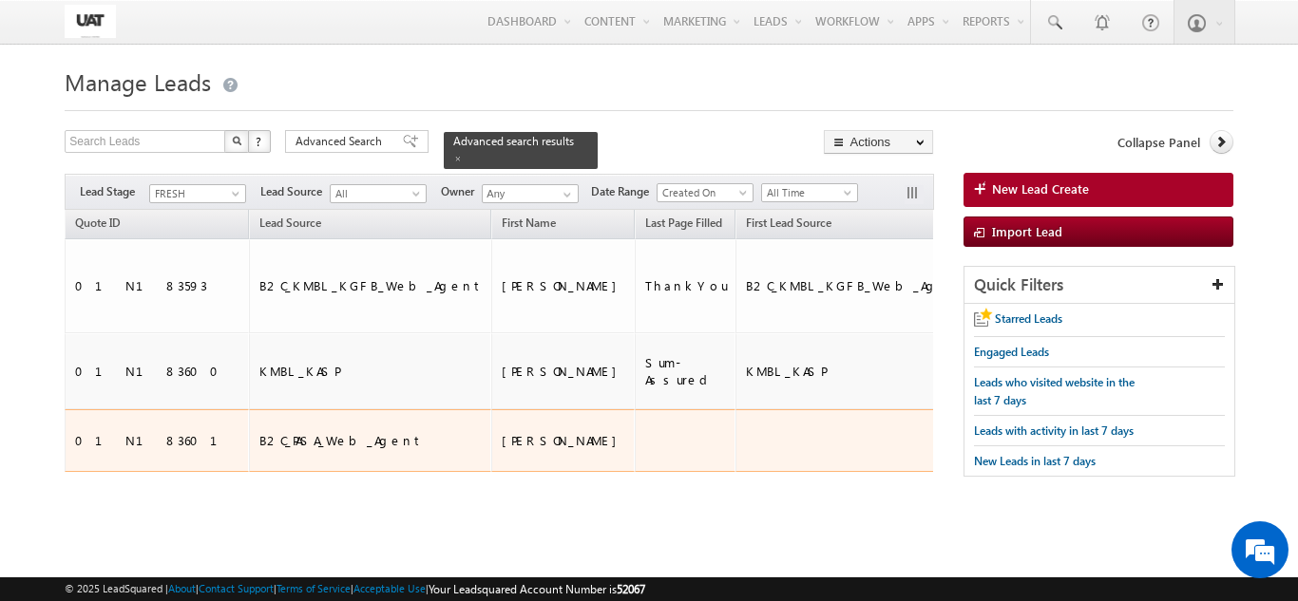
click at [735, 409] on td at bounding box center [856, 440] width 242 height 63
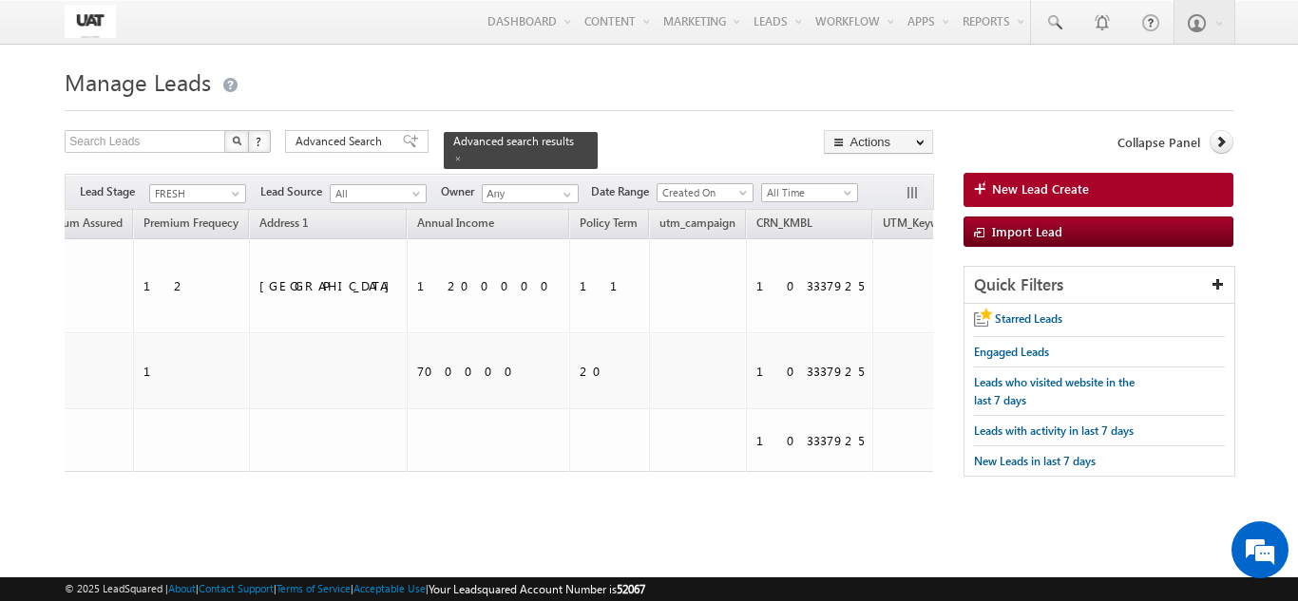
scroll to position [0, 0]
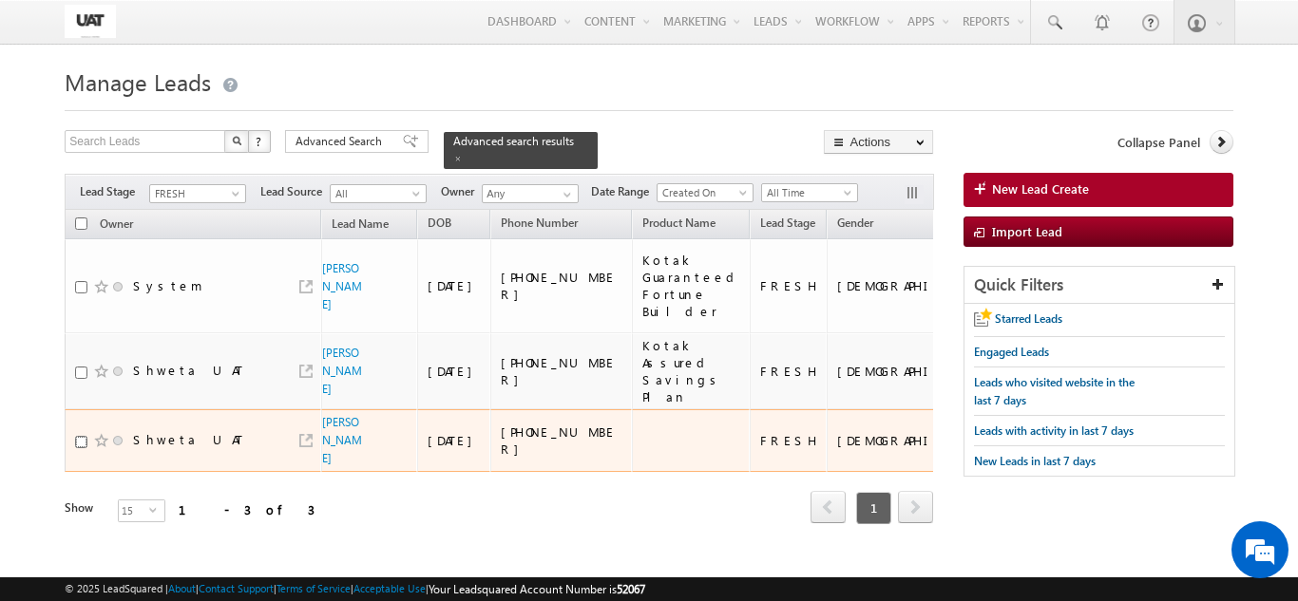
click at [82, 436] on input "checkbox" at bounding box center [81, 442] width 12 height 12
checkbox input "true"
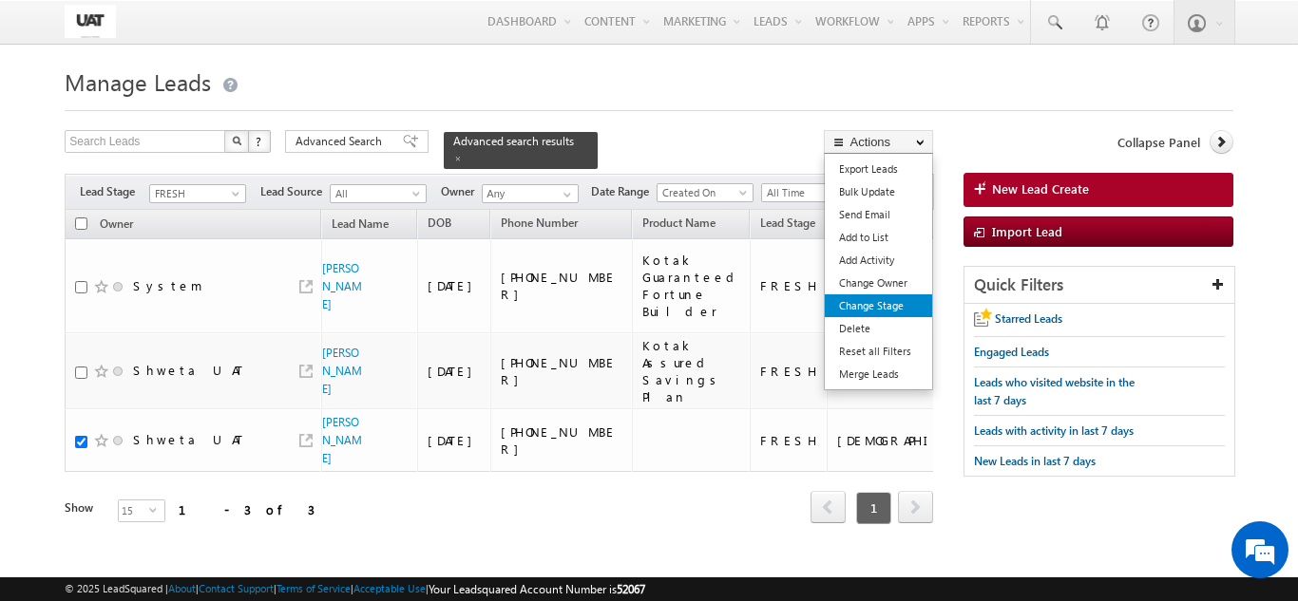
click at [876, 299] on link "Change Stage" at bounding box center [878, 305] width 107 height 23
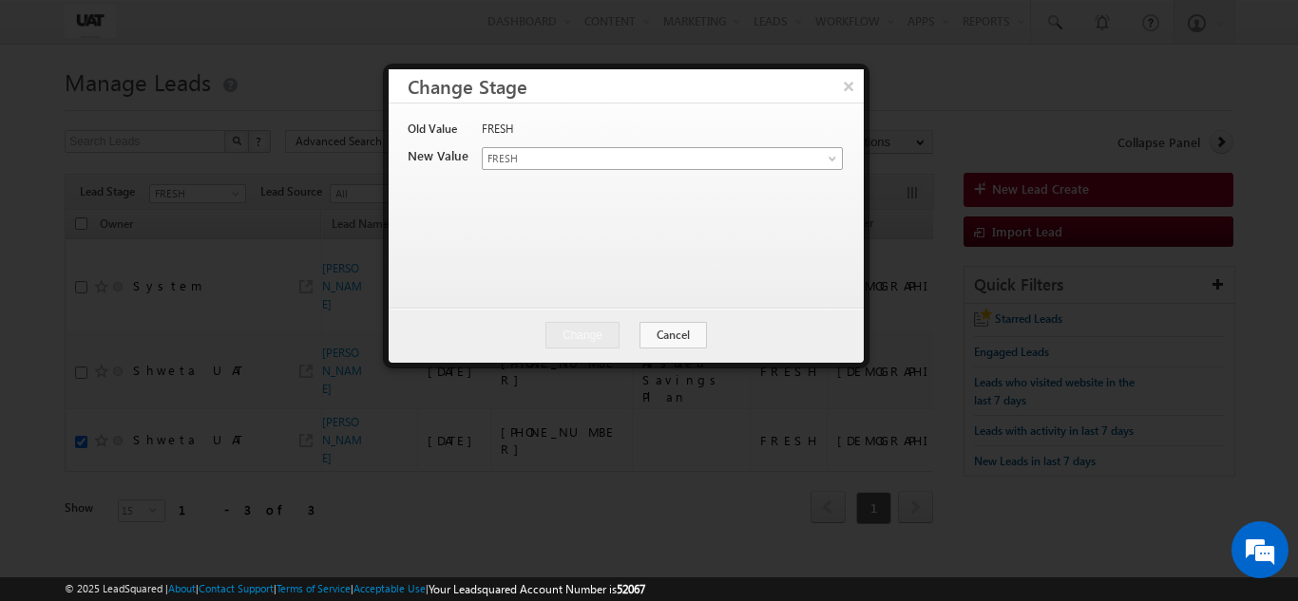
click at [535, 156] on span "FRESH" at bounding box center [640, 158] width 314 height 17
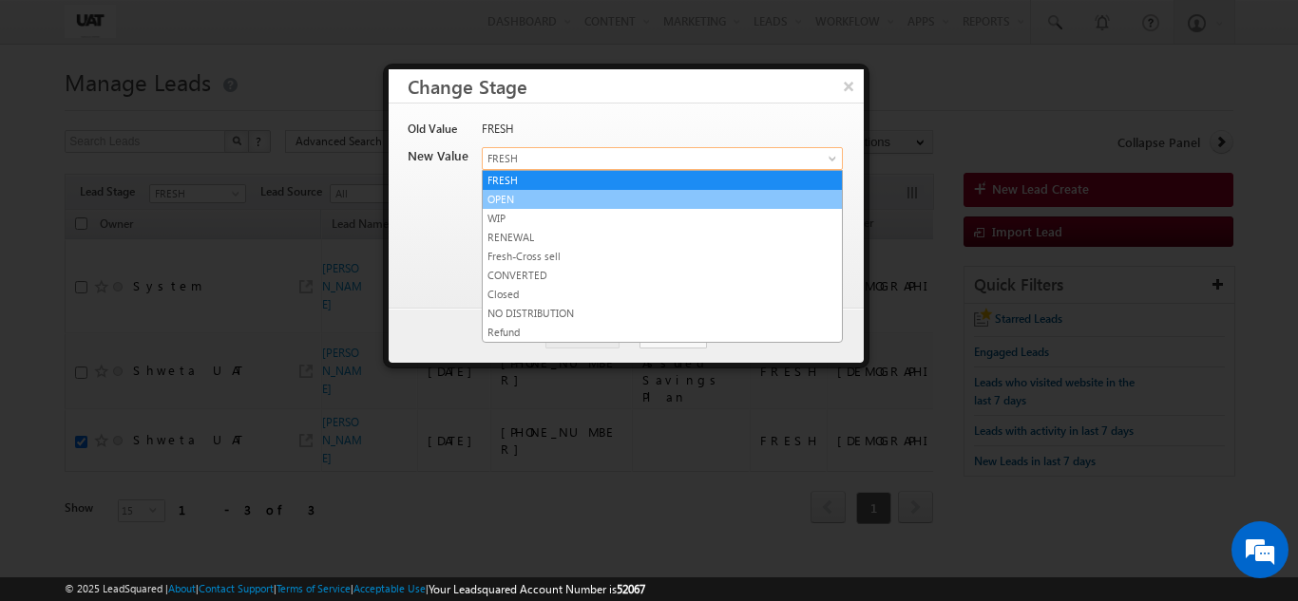
click at [503, 197] on link "OPEN" at bounding box center [662, 199] width 359 height 17
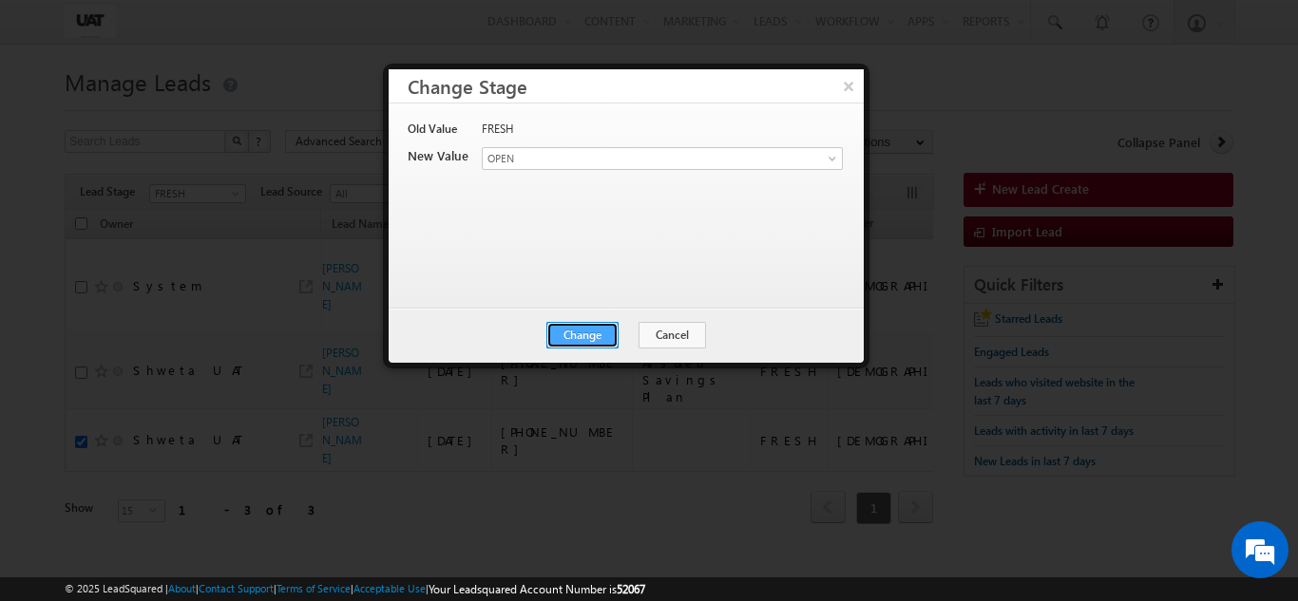
click at [597, 343] on button "Change" at bounding box center [582, 335] width 72 height 27
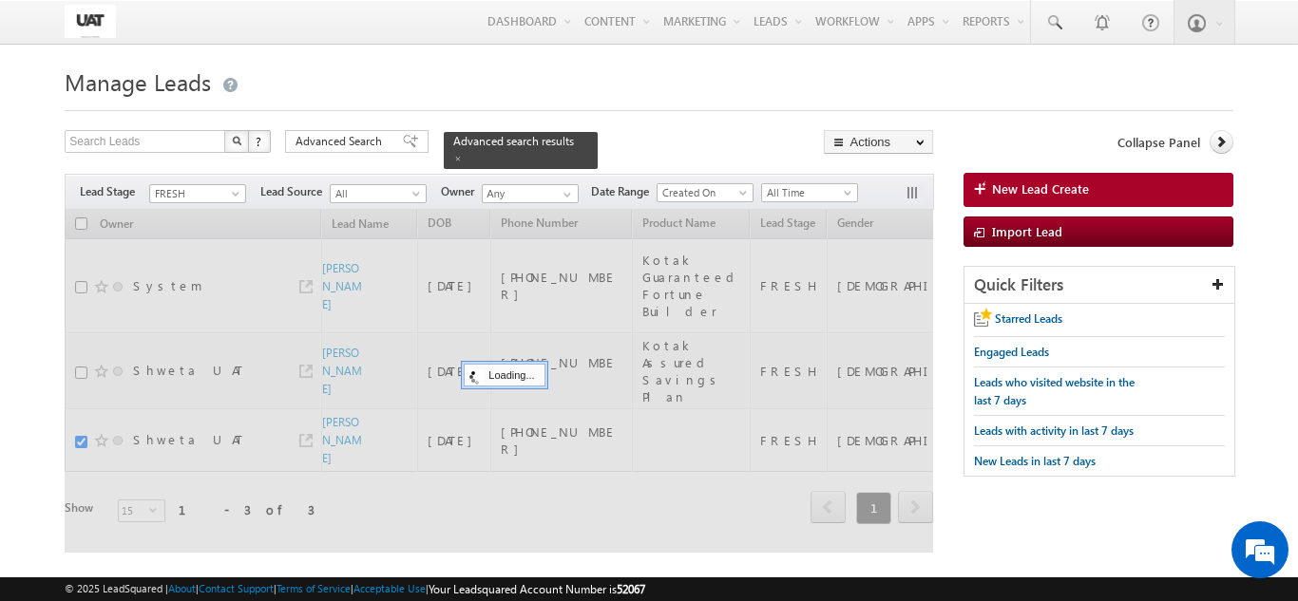
click at [845, 85] on h1 "Manage Leads" at bounding box center [648, 80] width 1167 height 37
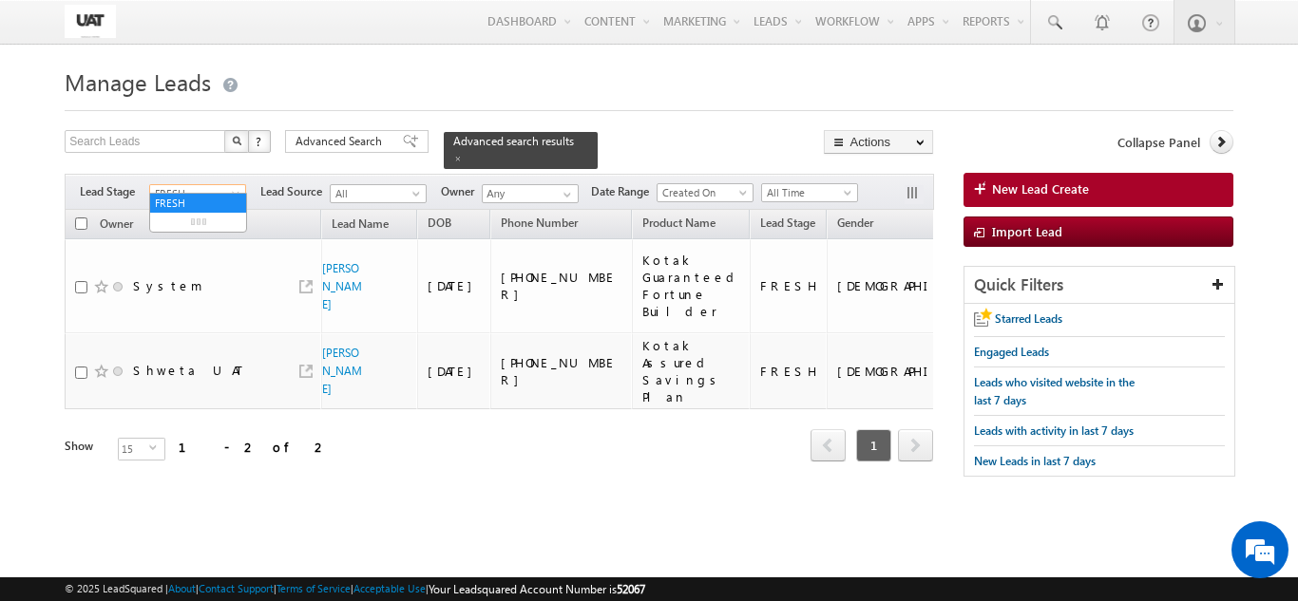
click at [225, 189] on span "FRESH" at bounding box center [195, 193] width 90 height 17
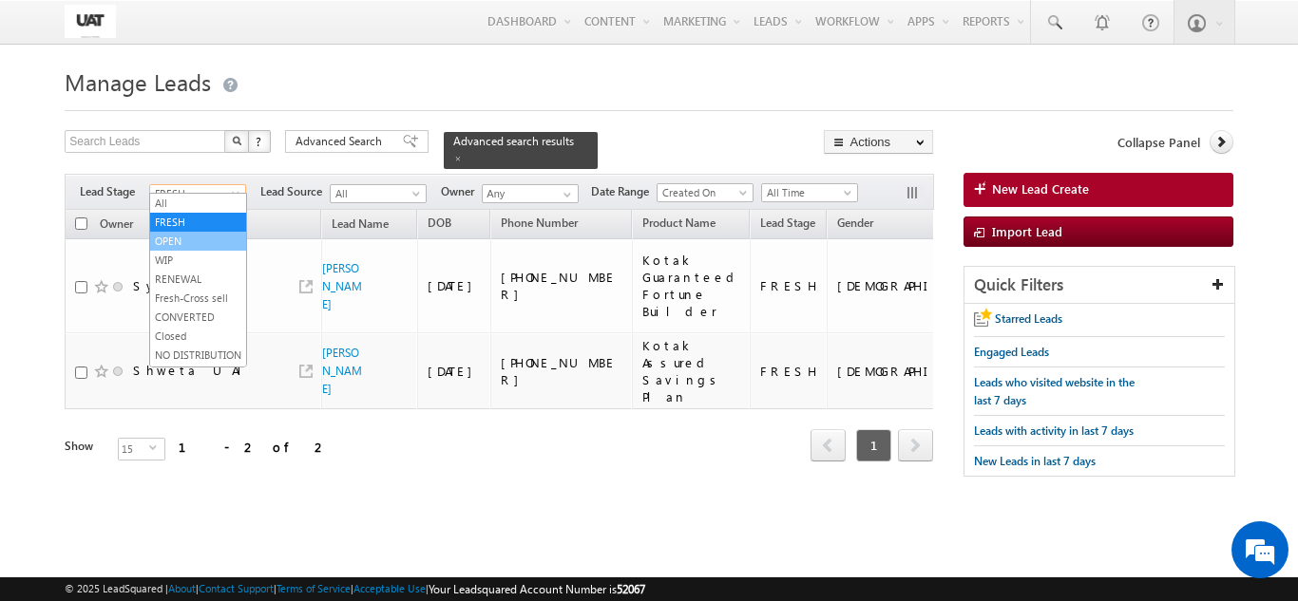
click at [190, 237] on link "OPEN" at bounding box center [198, 241] width 96 height 17
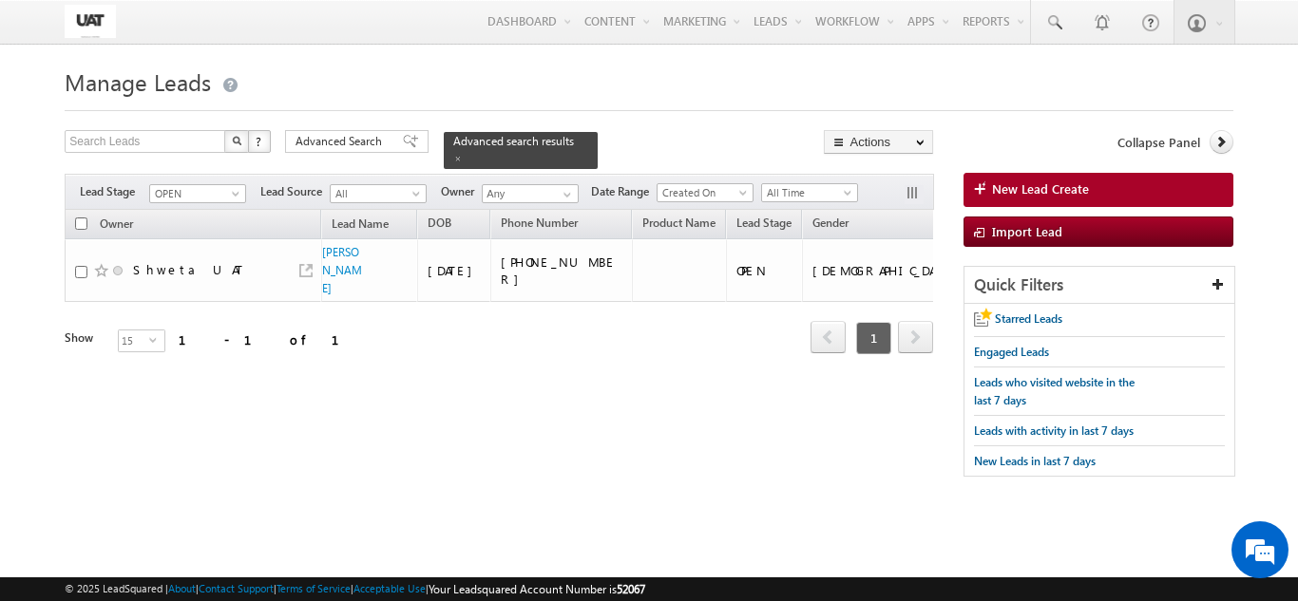
click at [74, 221] on th "Owner" at bounding box center [193, 224] width 256 height 29
click at [81, 218] on input "checkbox" at bounding box center [81, 224] width 12 height 12
checkbox input "true"
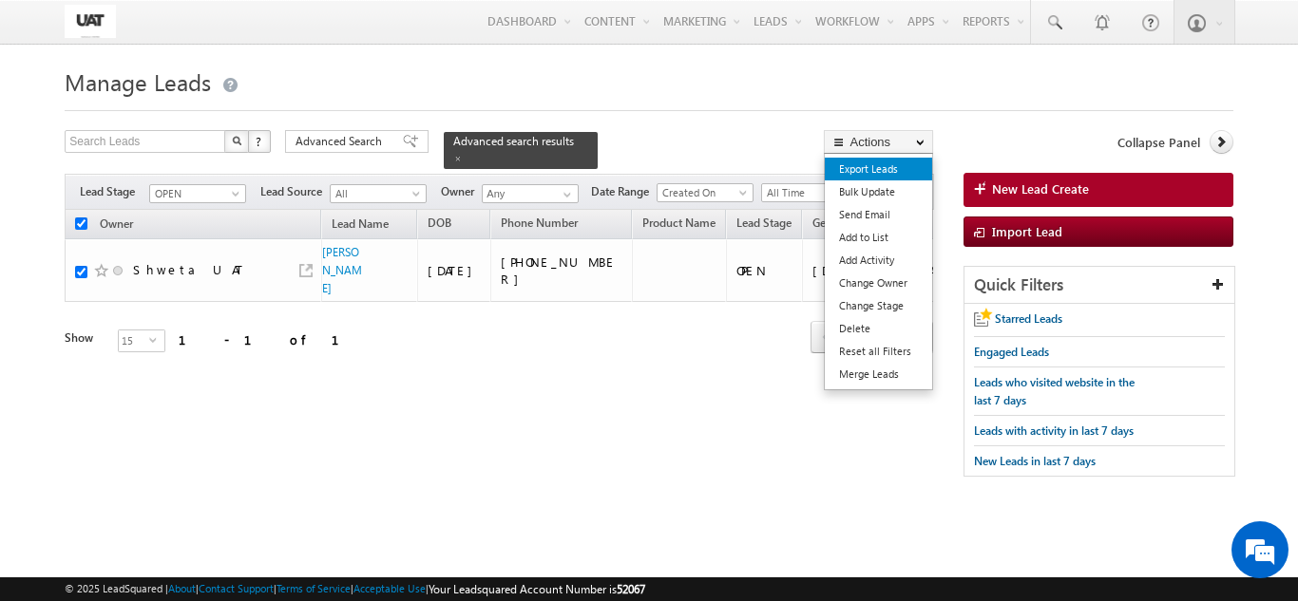
click at [882, 178] on link "Export Leads" at bounding box center [878, 169] width 107 height 23
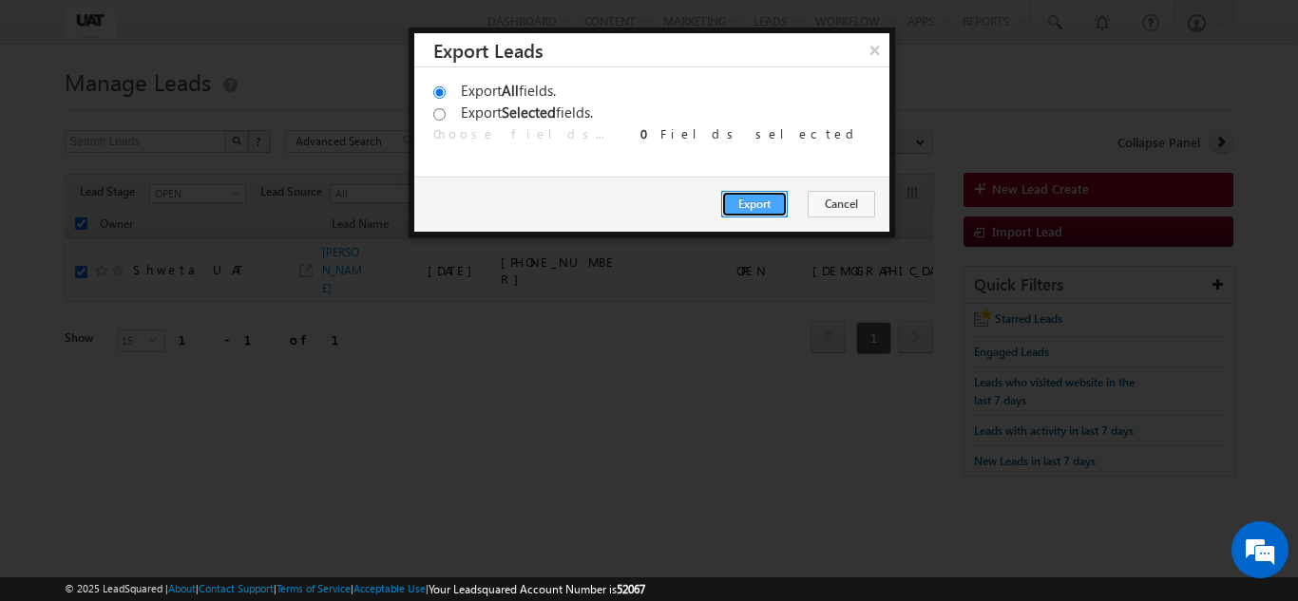
click at [762, 209] on button "Export" at bounding box center [754, 204] width 66 height 27
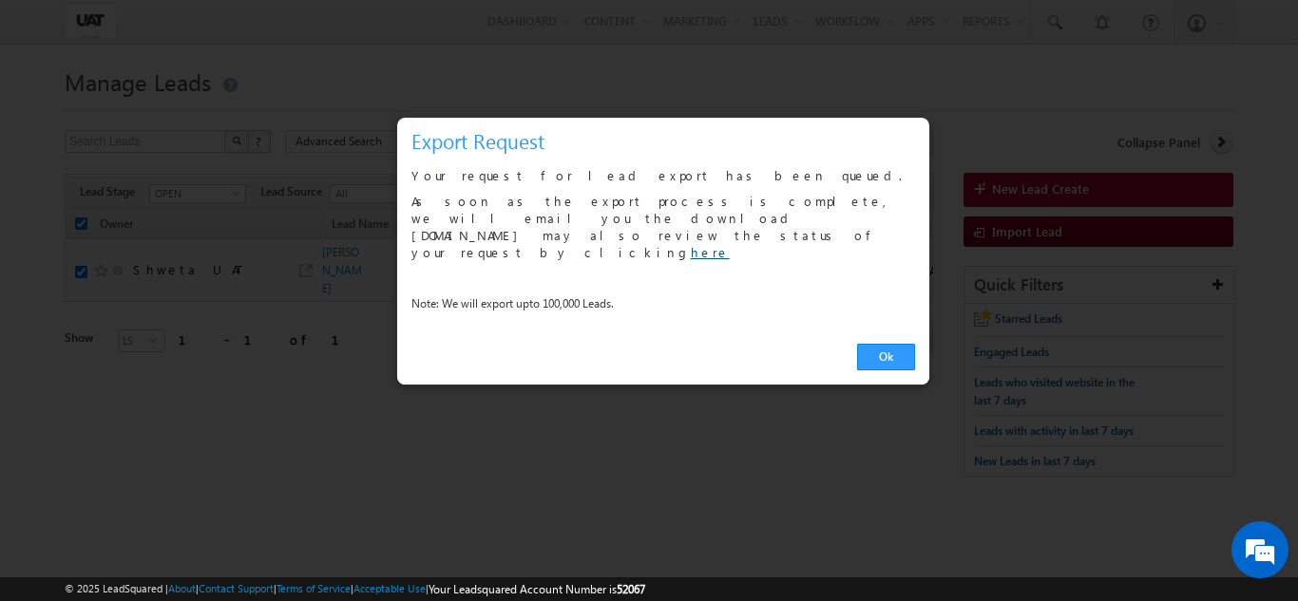
click at [691, 244] on link "here" at bounding box center [710, 252] width 39 height 16
click at [881, 331] on div "Ok" at bounding box center [663, 358] width 532 height 54
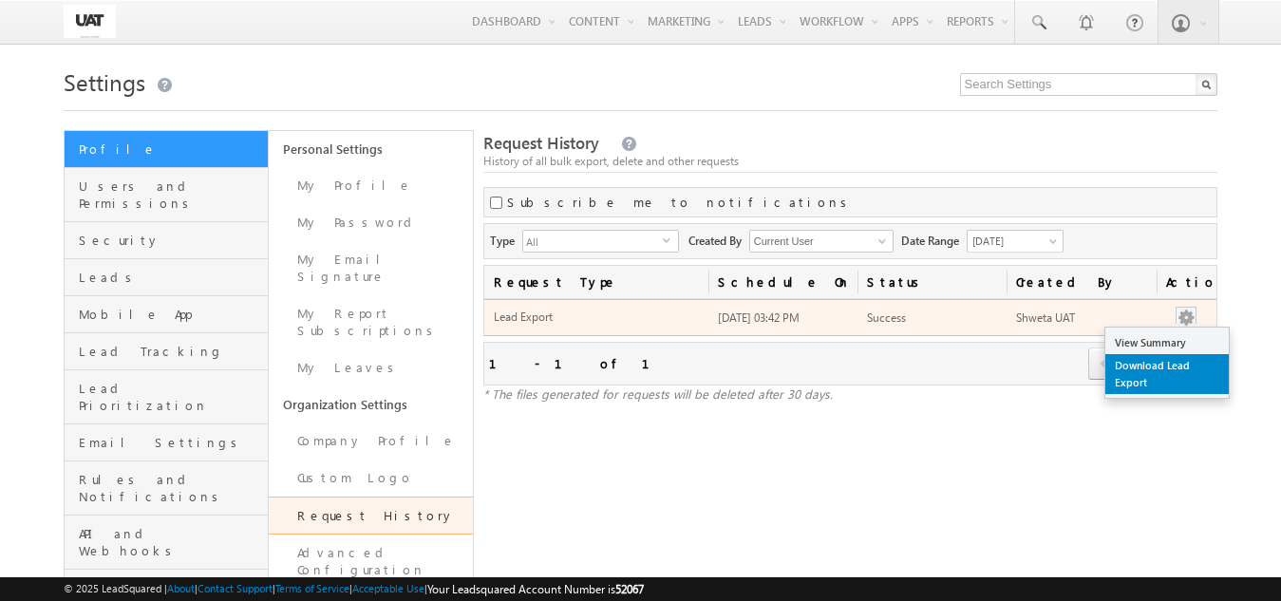
click at [1174, 384] on link "Download Lead Export" at bounding box center [1167, 374] width 123 height 40
